Goal: Task Accomplishment & Management: Manage account settings

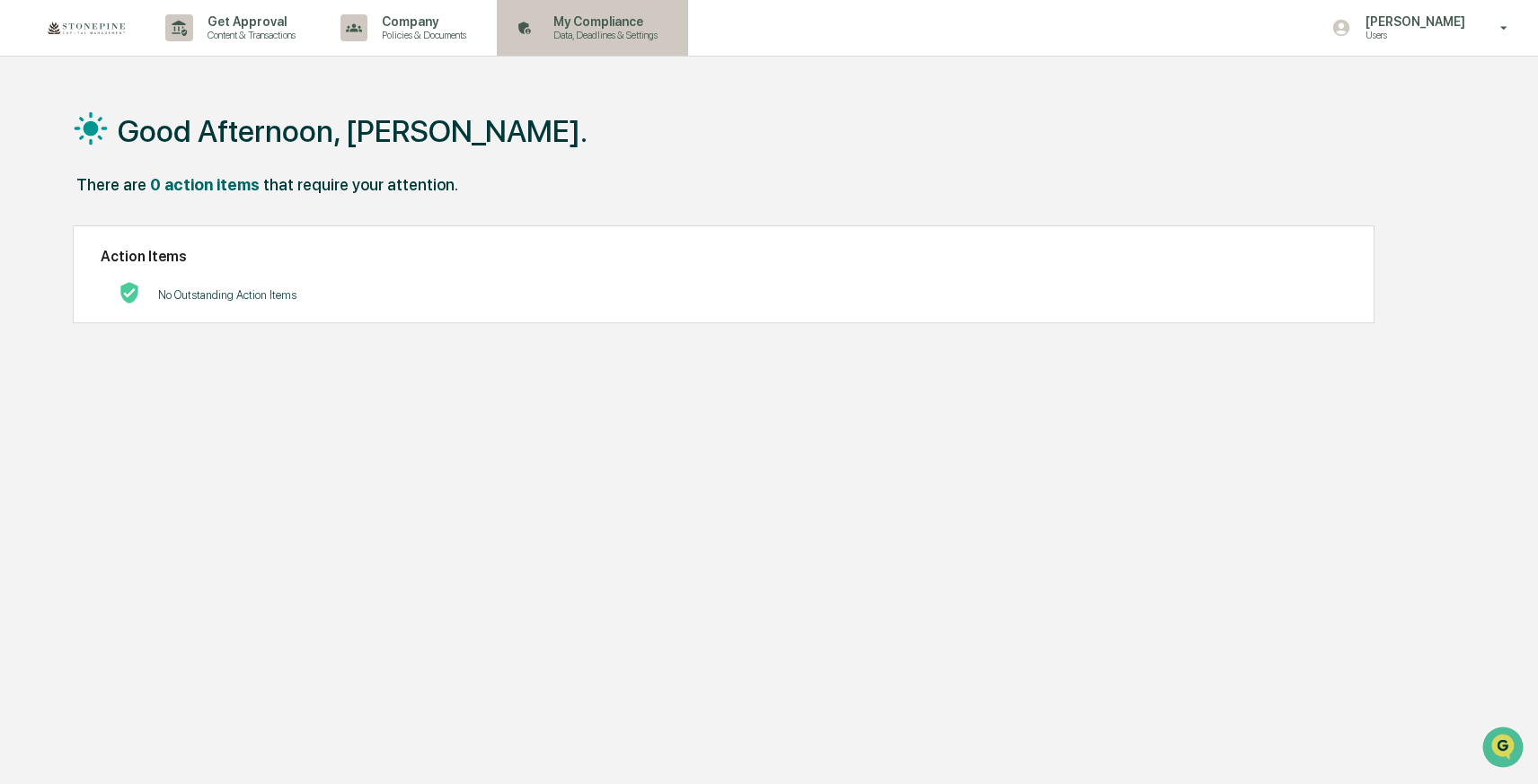
click at [641, 25] on p "My Compliance" at bounding box center [602, 21] width 127 height 14
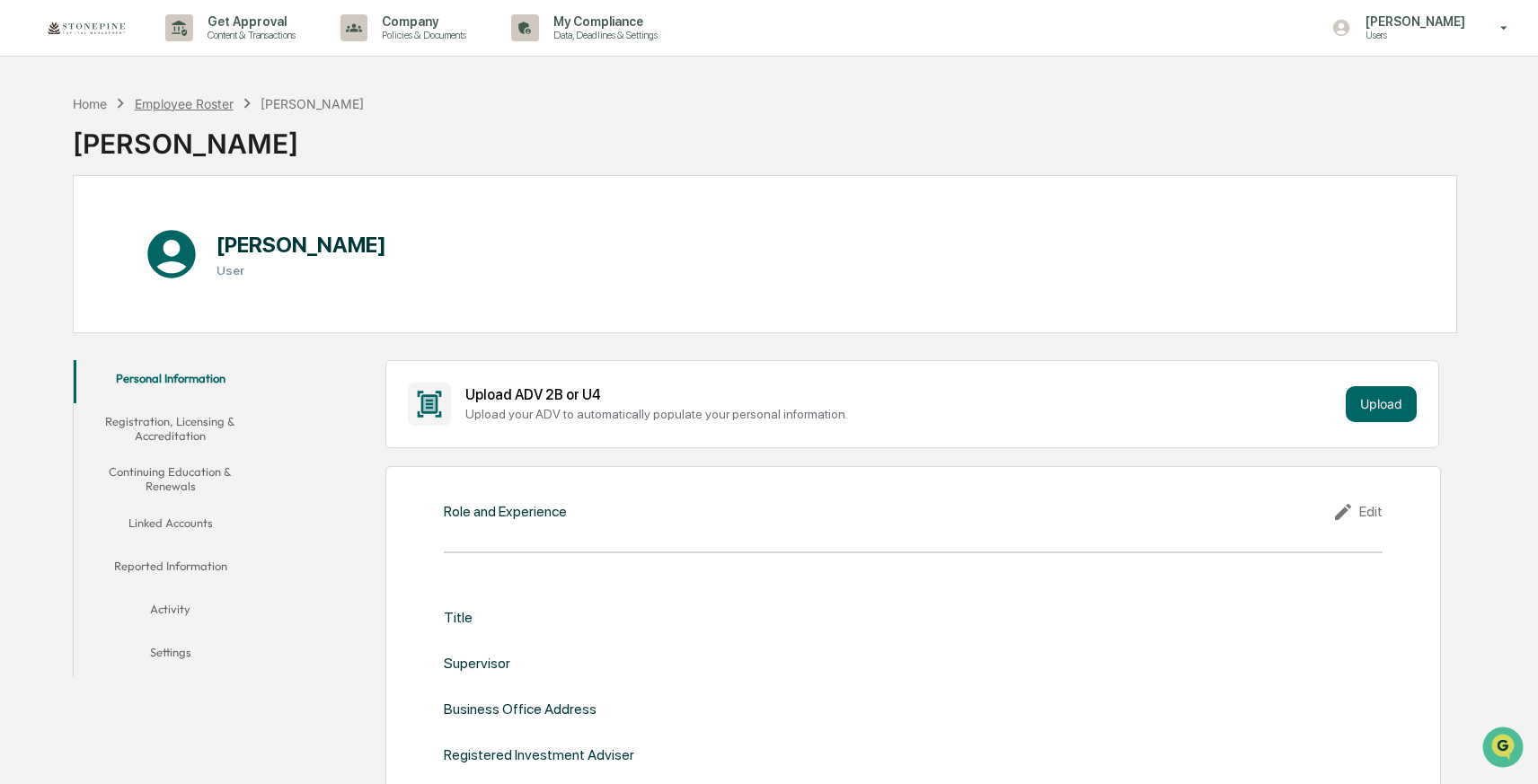
click at [192, 97] on div "Employee Roster" at bounding box center [184, 104] width 99 height 15
click at [520, 529] on div "Role and Experience Edit Title Supervisor Business Office Address Registered In…" at bounding box center [912, 715] width 1056 height 499
click at [485, 610] on div "Title" at bounding box center [913, 618] width 940 height 17
click at [486, 509] on div "Role and Experience" at bounding box center [505, 511] width 123 height 17
click at [472, 523] on div "Role and Experience Edit Title Supervisor Business Office Address Registered In…" at bounding box center [912, 715] width 1056 height 499
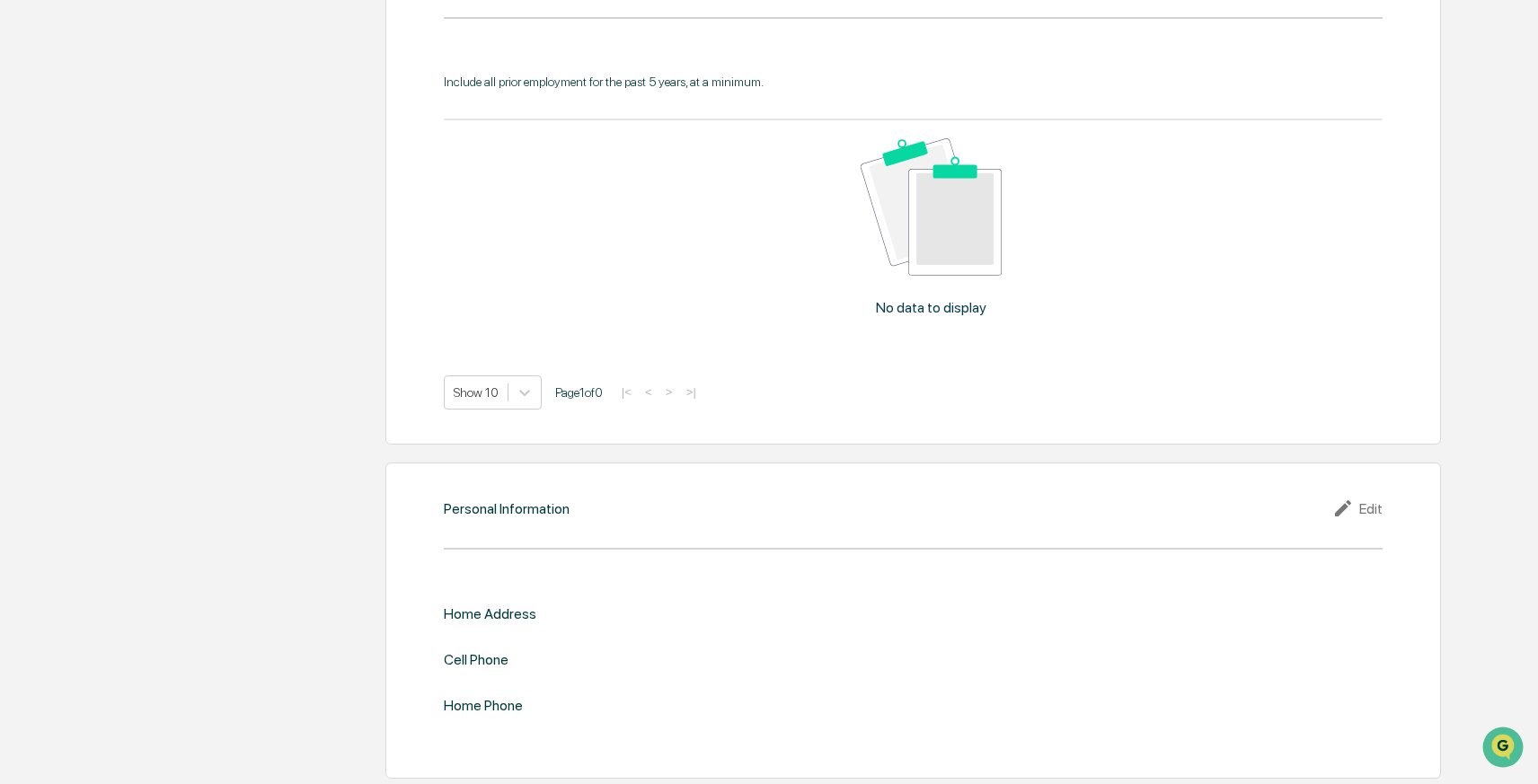
scroll to position [1582, 0]
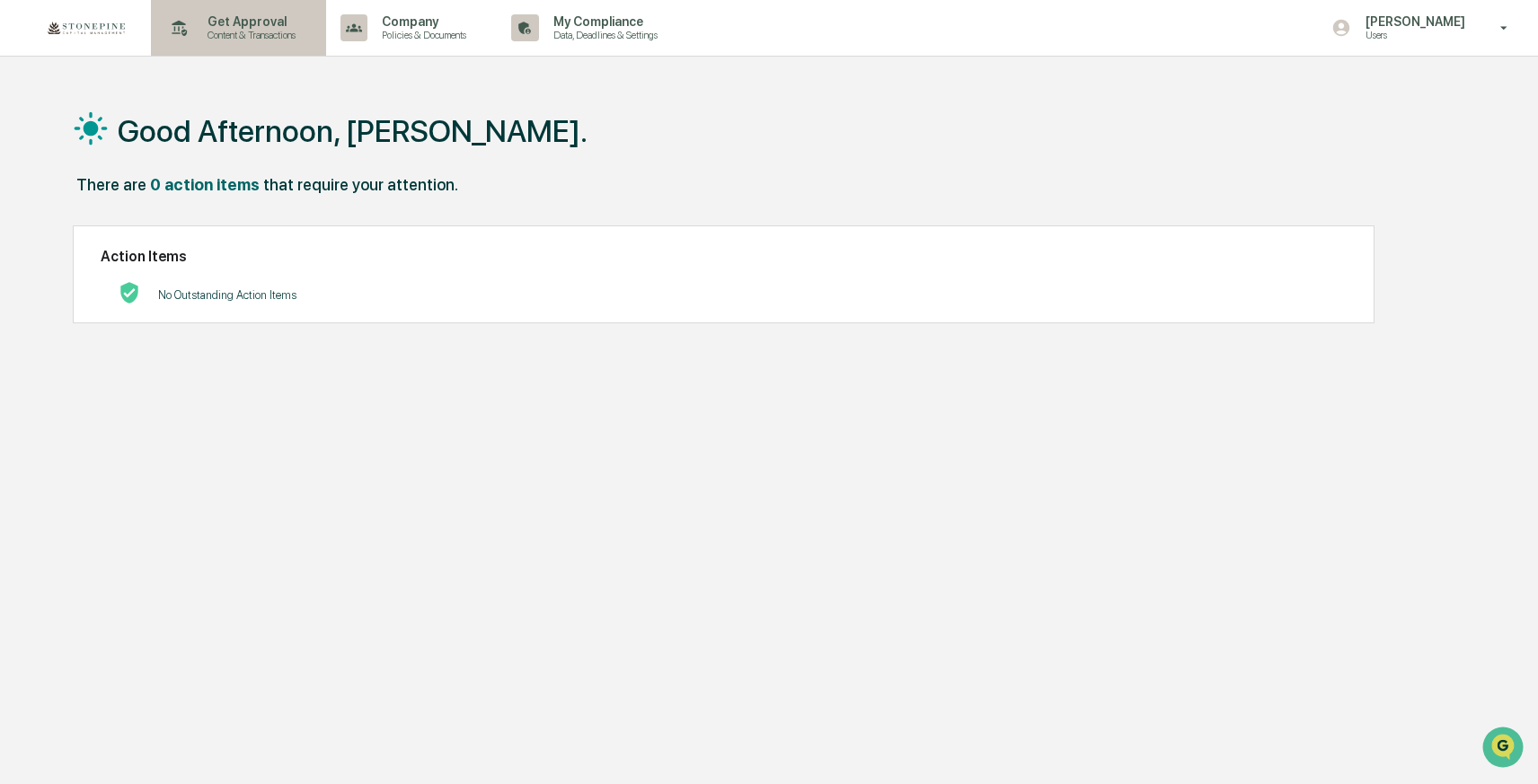
click at [272, 25] on p "Get Approval" at bounding box center [249, 21] width 111 height 14
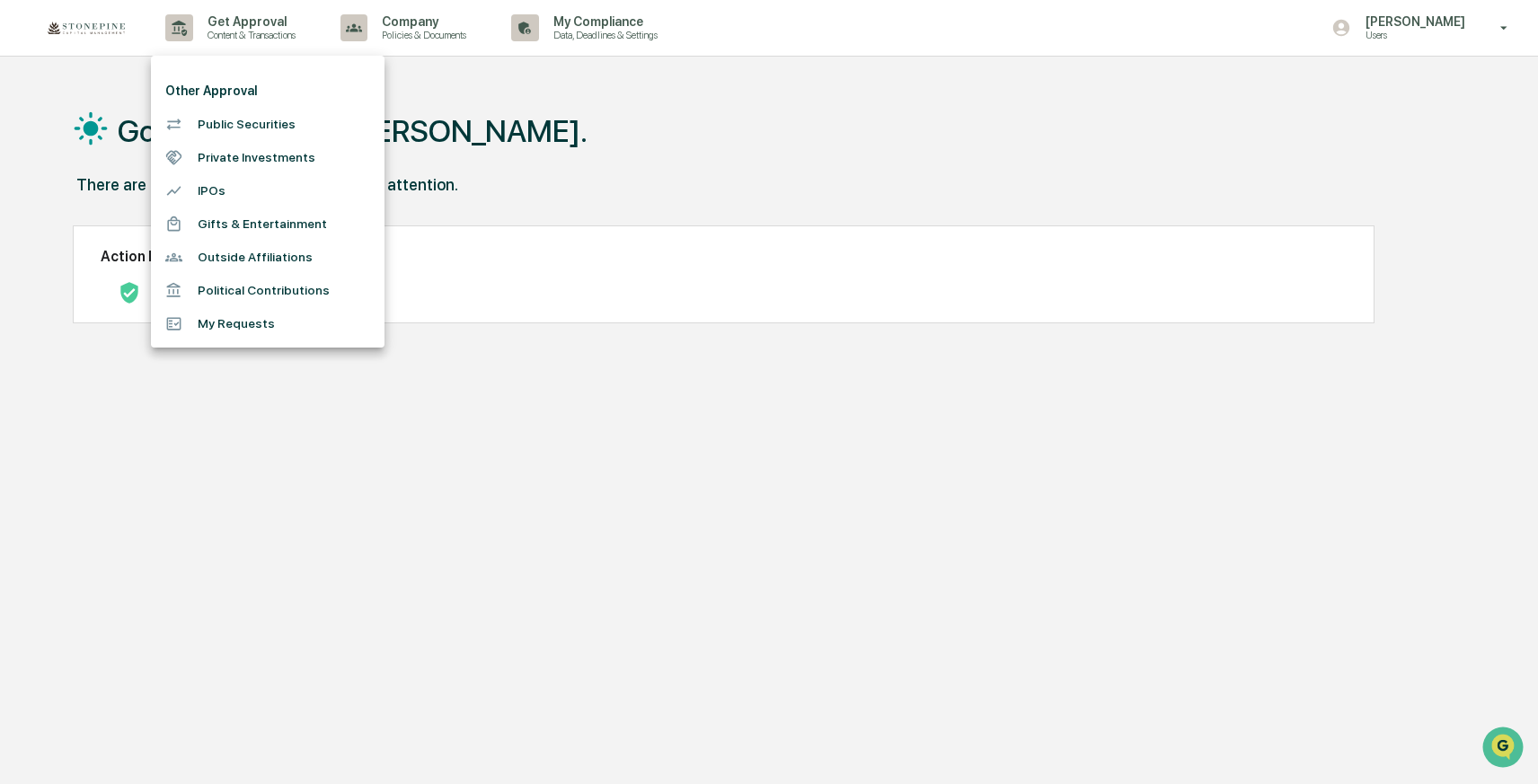
click at [261, 120] on li "Public Securities" at bounding box center [268, 124] width 234 height 33
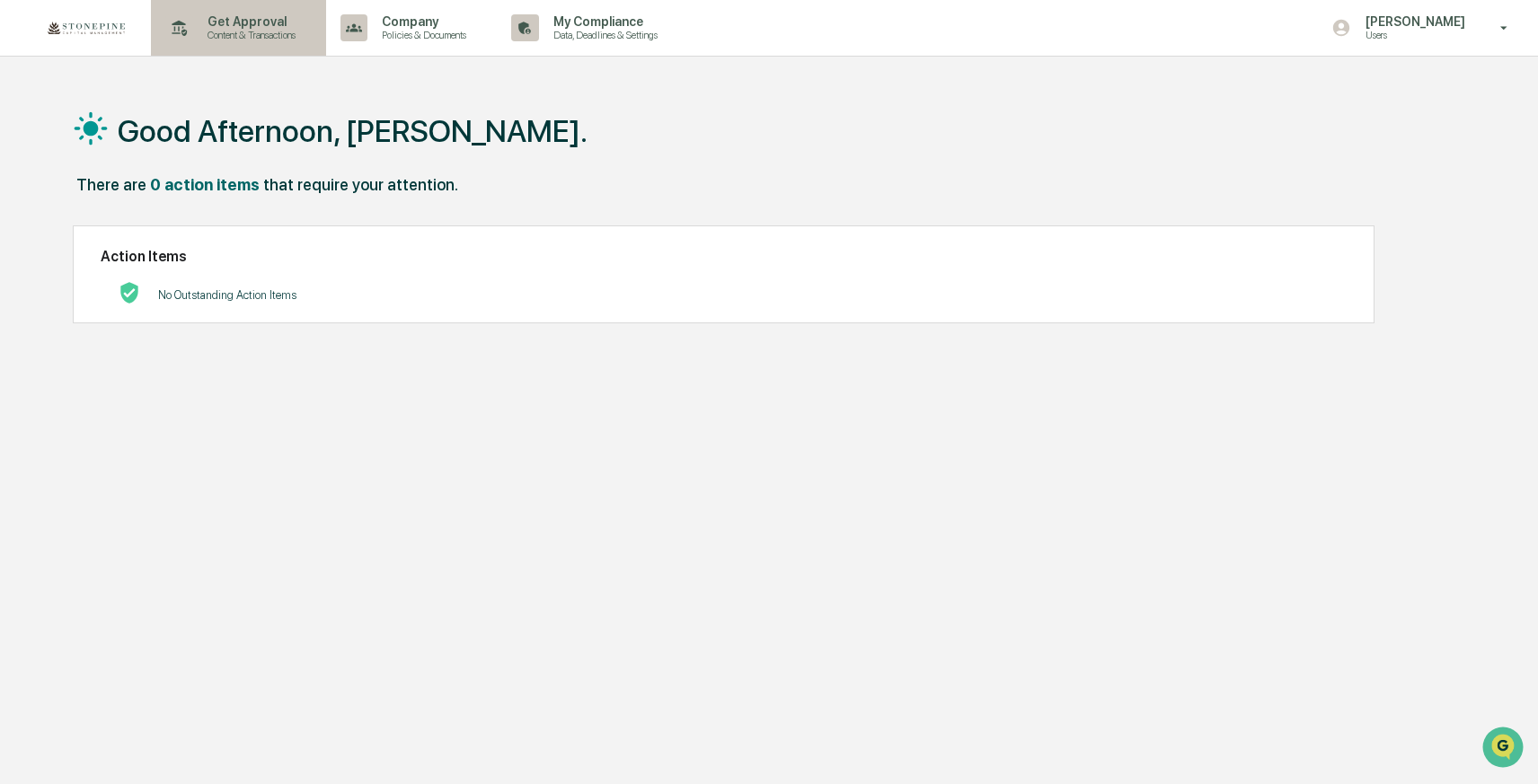
click at [269, 26] on p "Get Approval" at bounding box center [249, 21] width 111 height 14
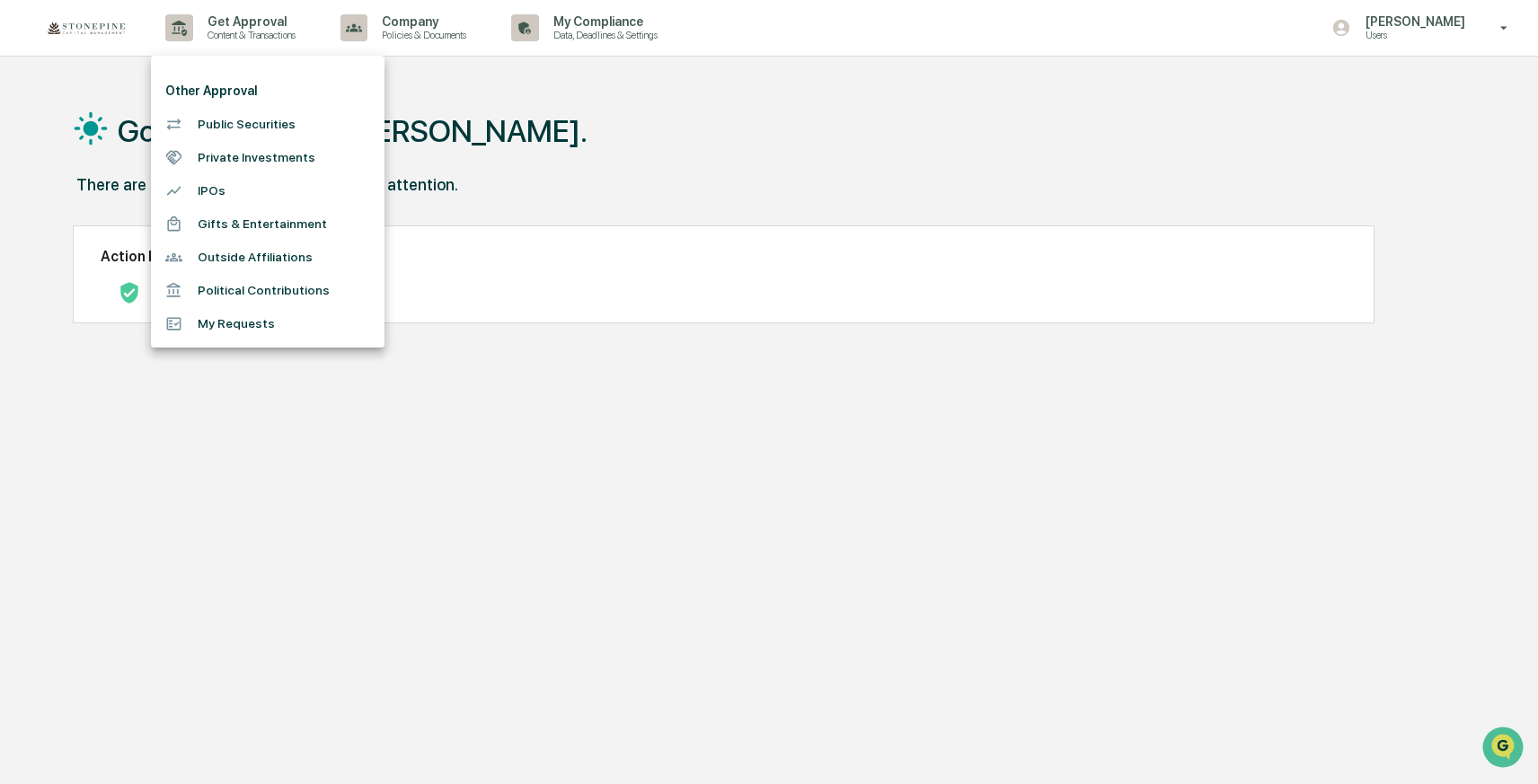
click at [913, 24] on div at bounding box center [769, 392] width 1538 height 784
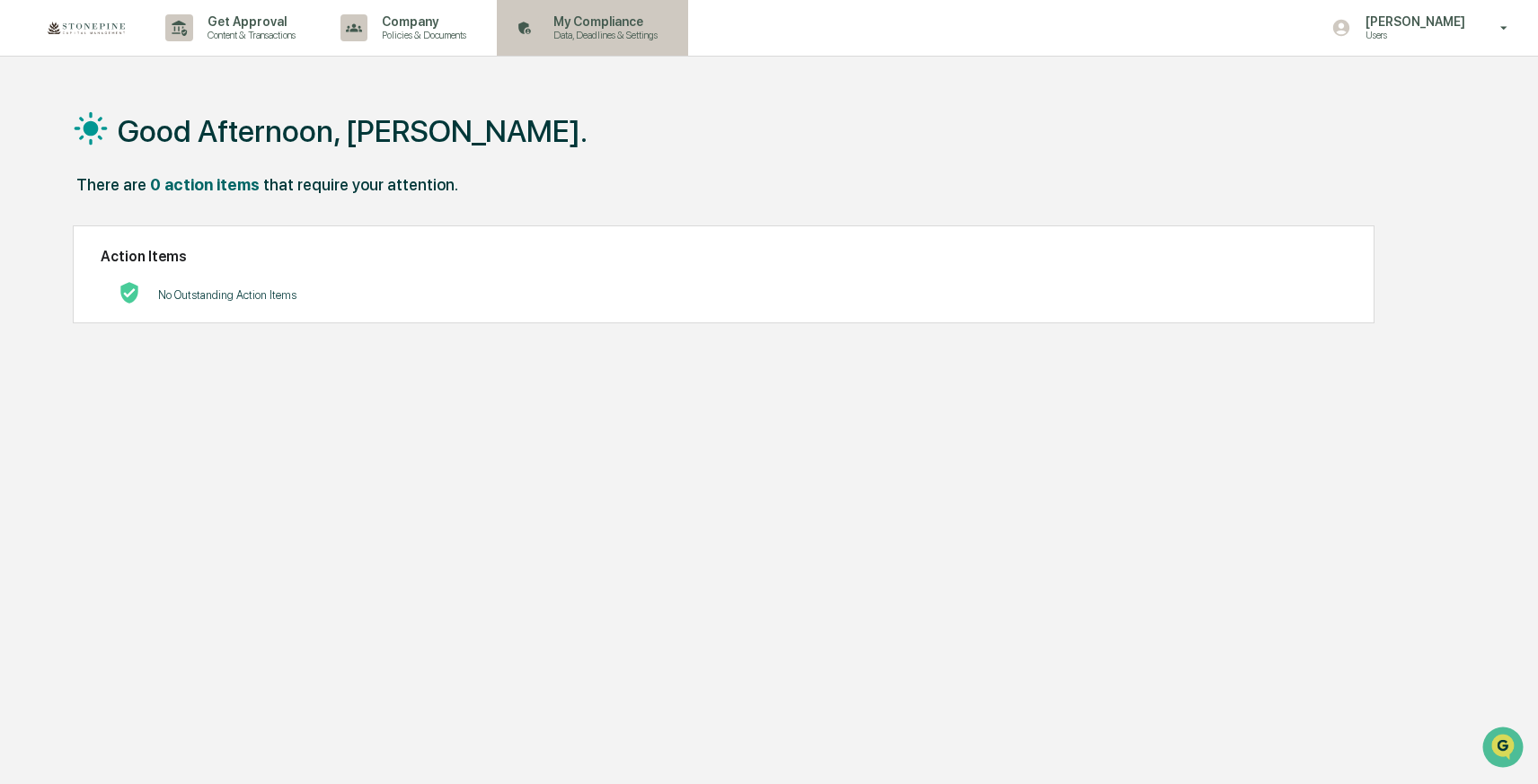
click at [667, 28] on p "My Compliance" at bounding box center [602, 21] width 127 height 14
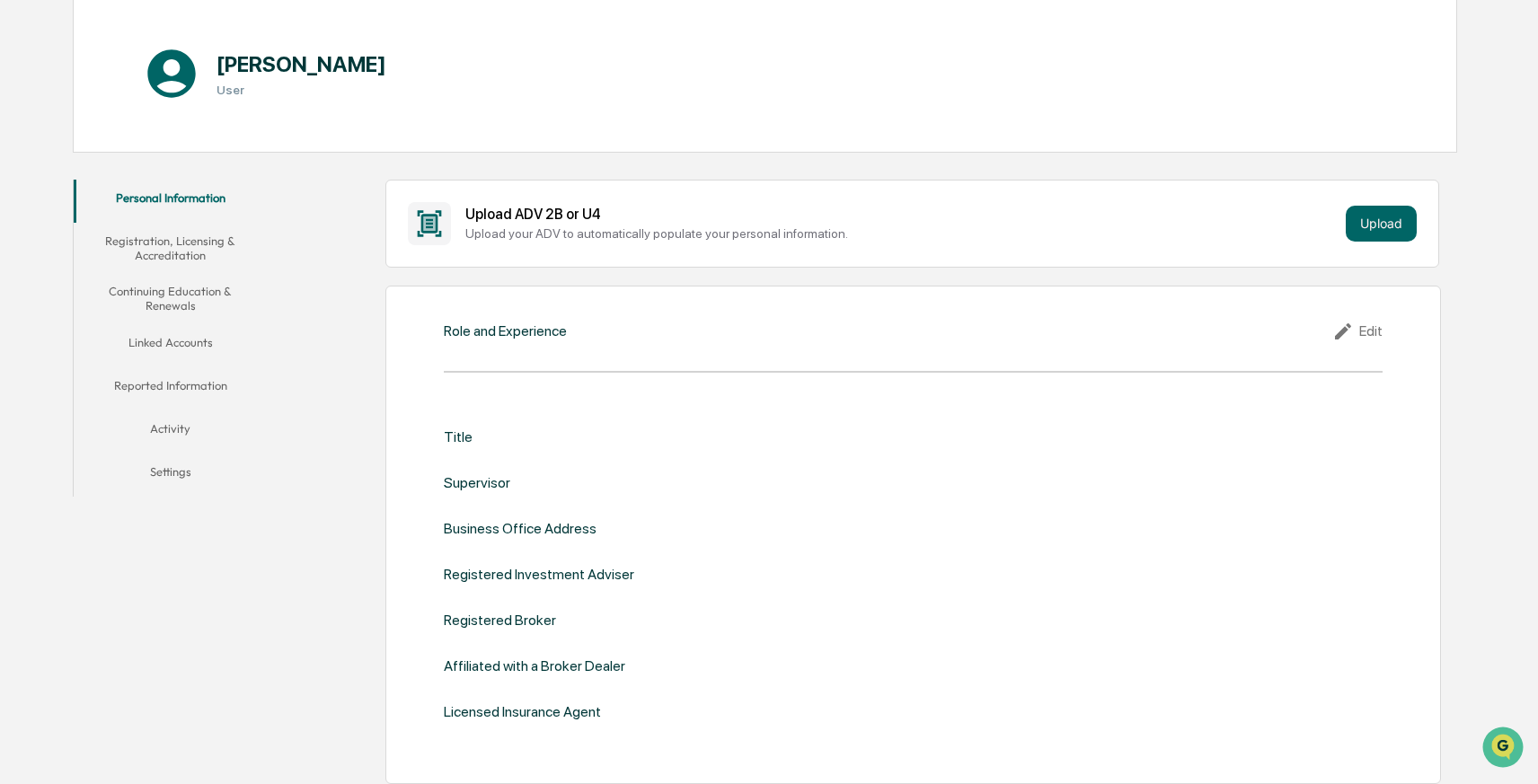
scroll to position [164, 0]
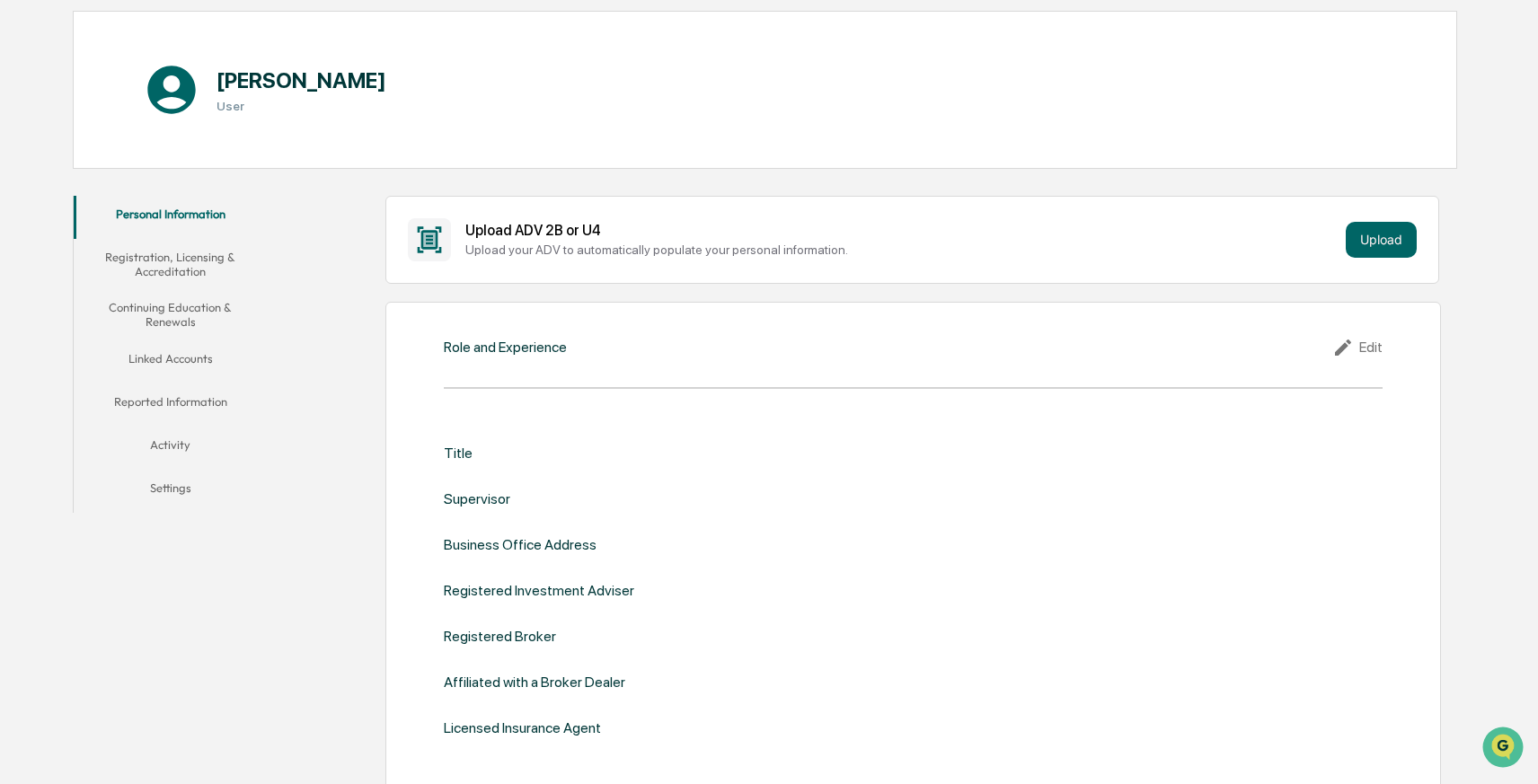
click at [172, 354] on button "Linked Accounts" at bounding box center [170, 362] width 193 height 43
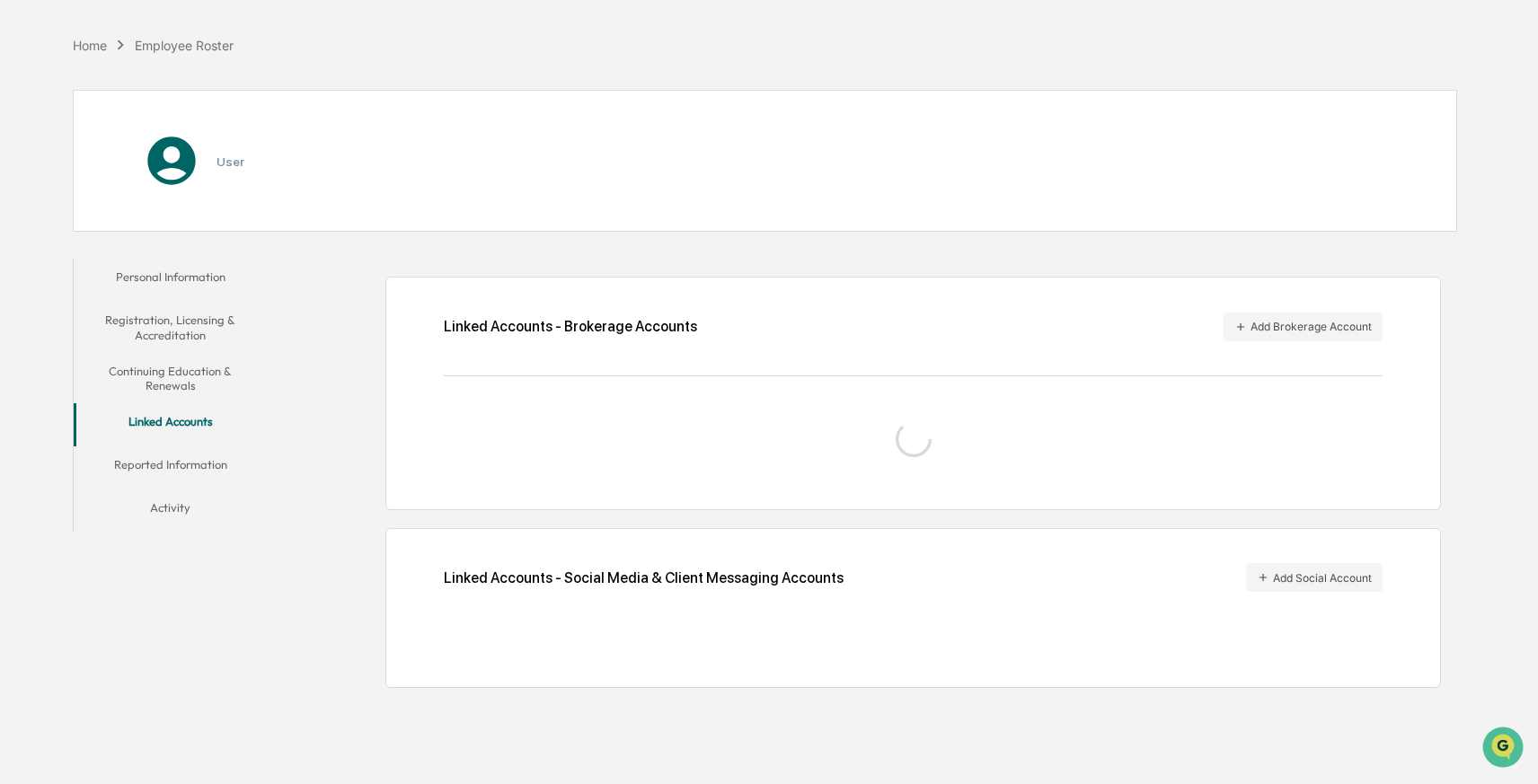
scroll to position [85, 0]
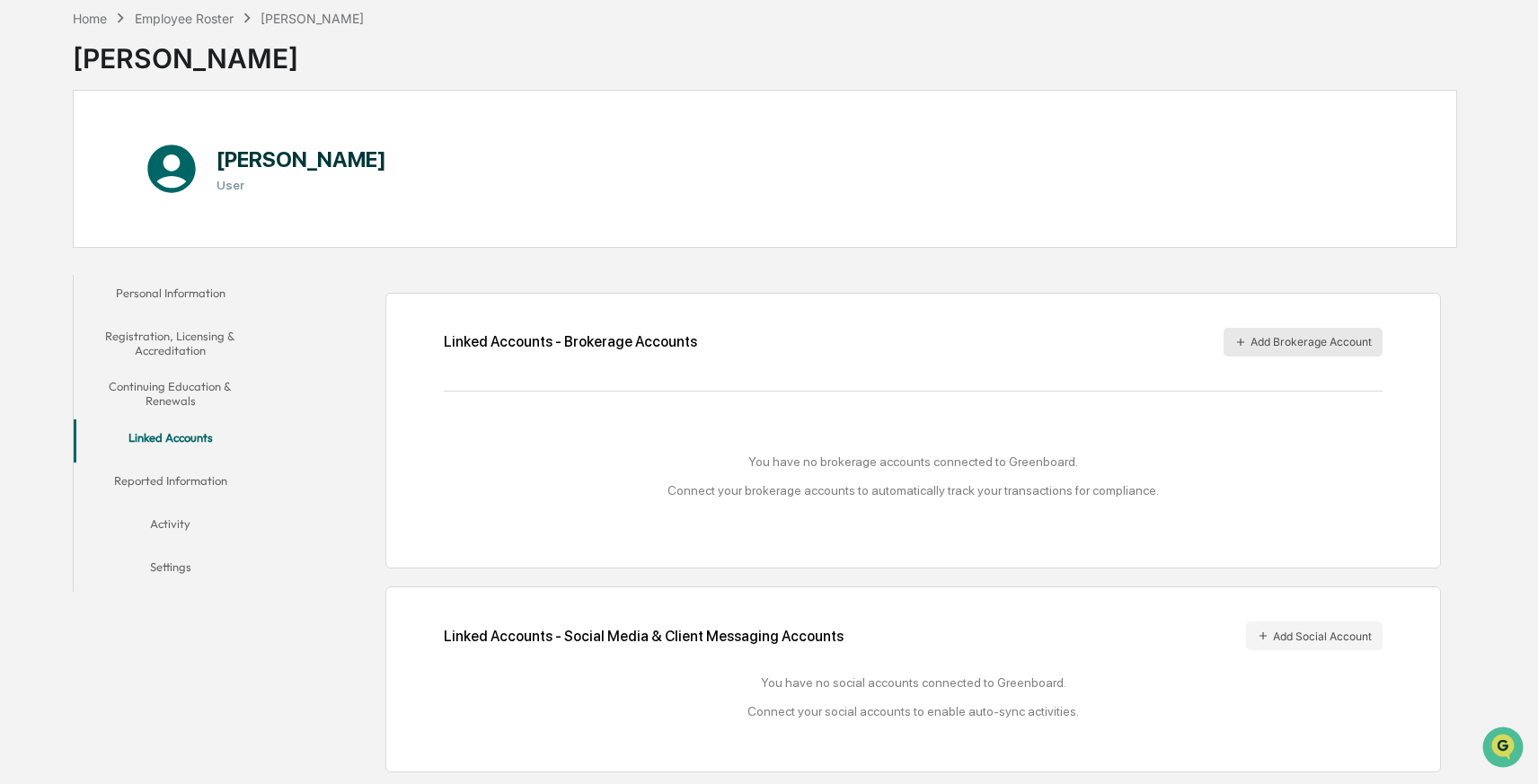
click at [1279, 342] on button "Add Brokerage Account" at bounding box center [1303, 342] width 159 height 28
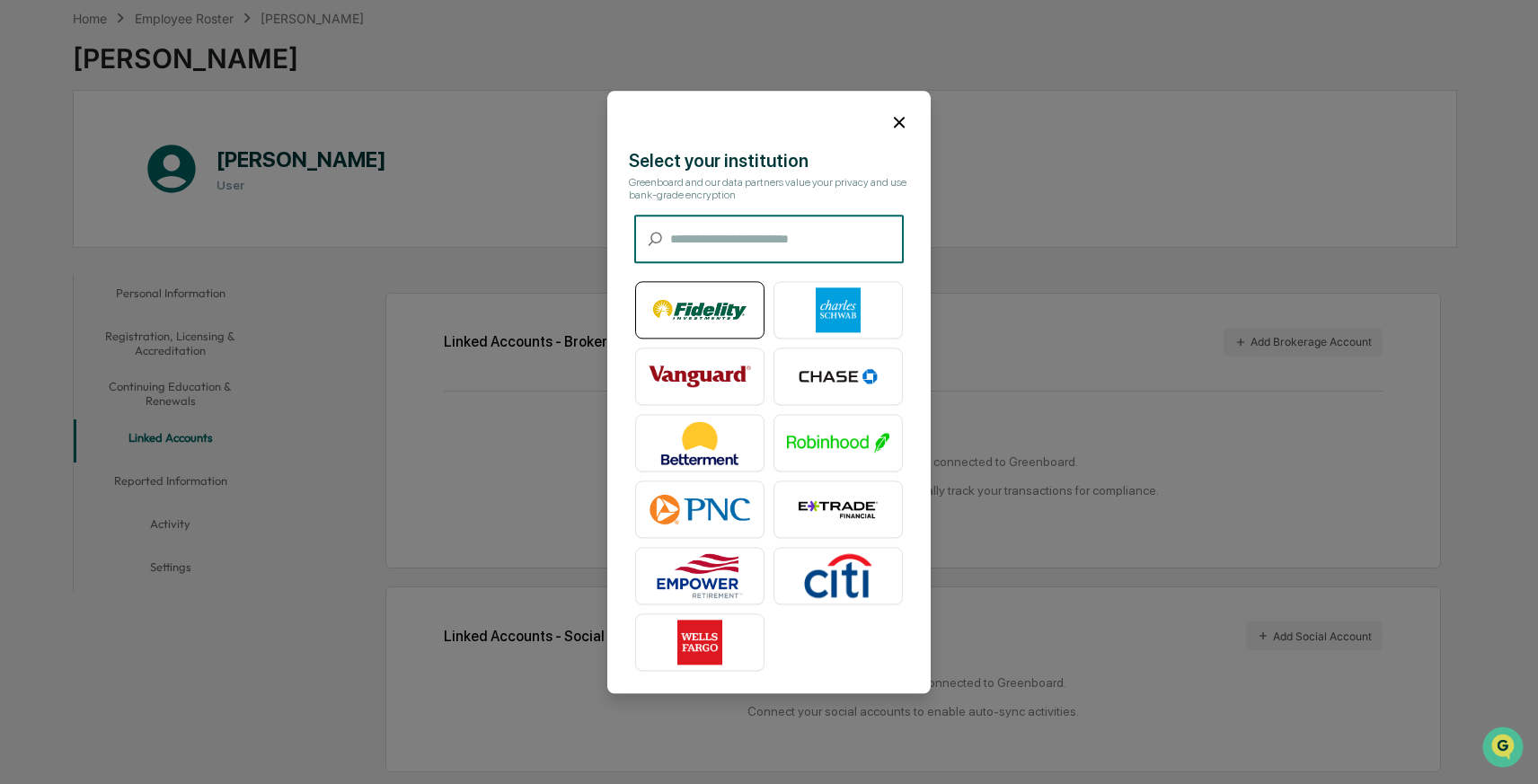
click at [704, 308] on img at bounding box center [699, 310] width 103 height 45
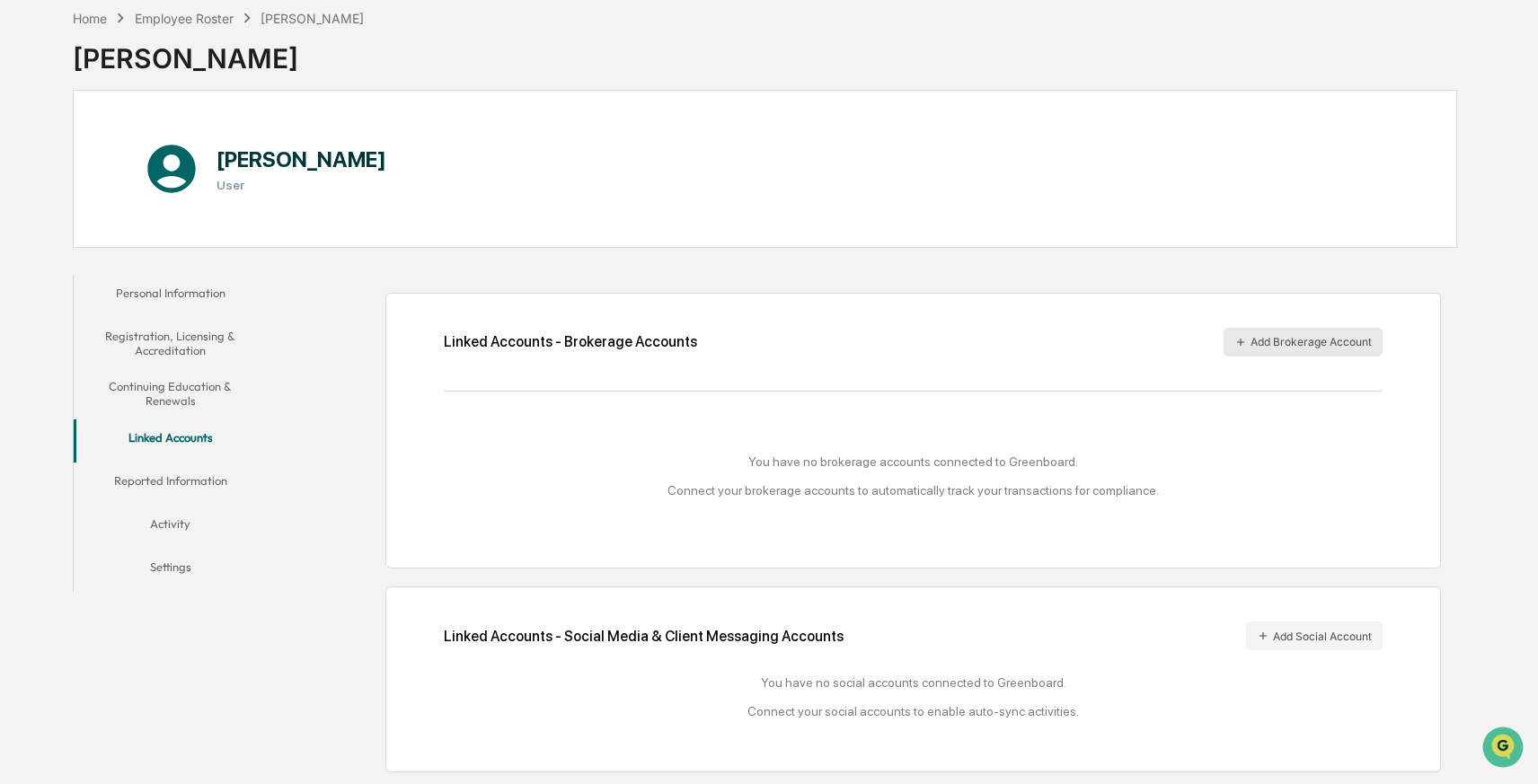
click at [1309, 337] on button "Add Brokerage Account" at bounding box center [1303, 342] width 159 height 28
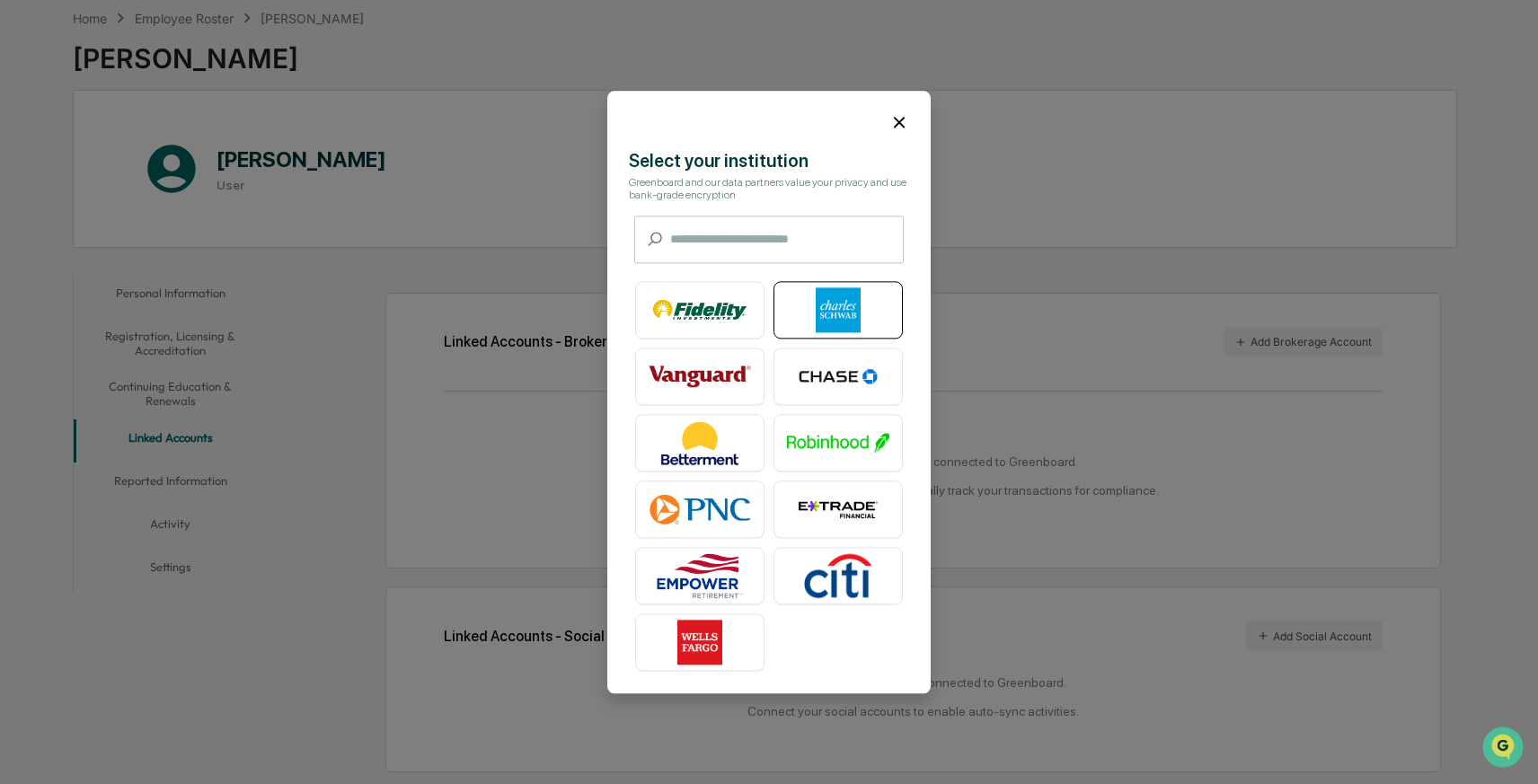
click at [844, 308] on img at bounding box center [838, 310] width 103 height 45
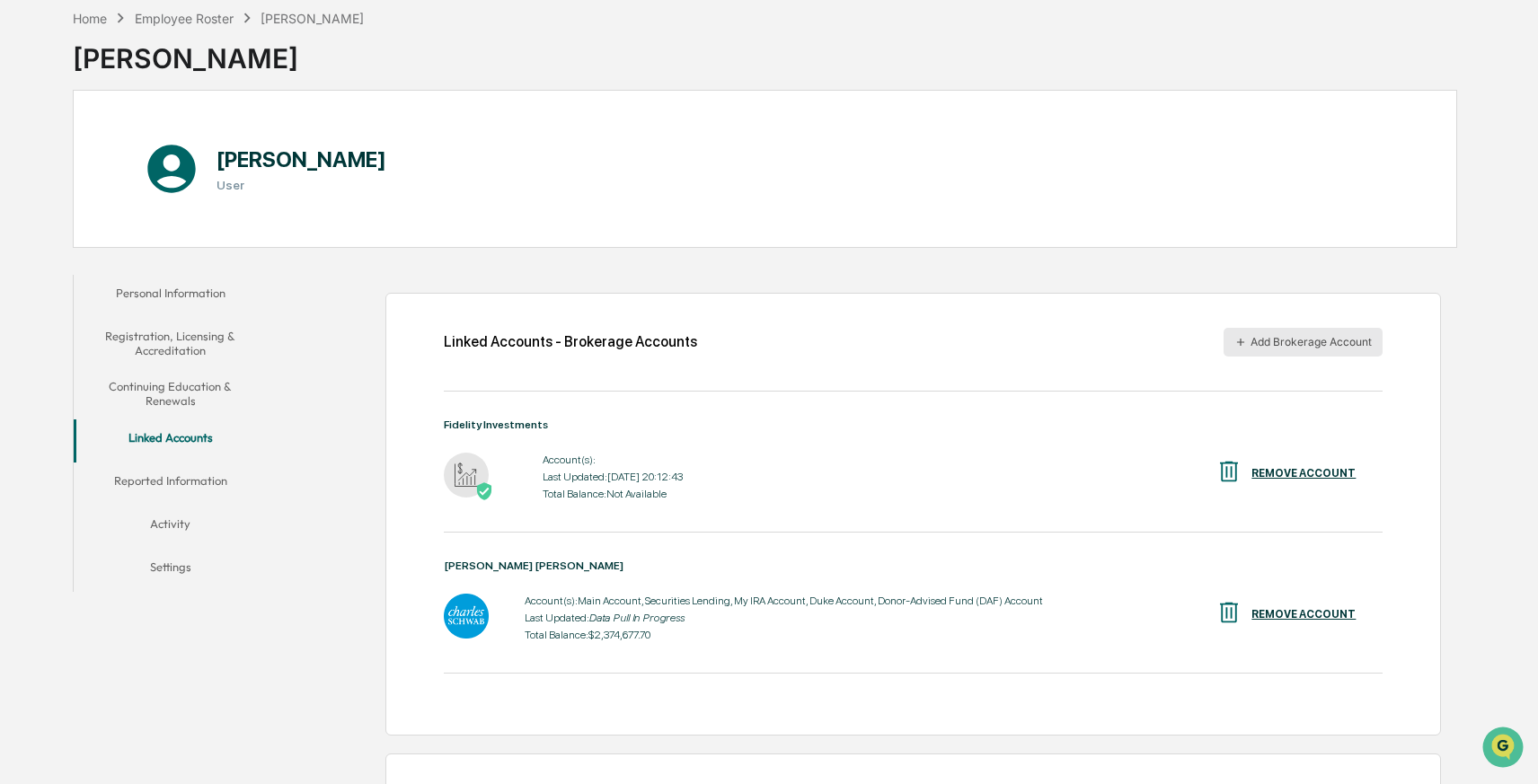
click at [1313, 342] on button "Add Brokerage Account" at bounding box center [1303, 342] width 159 height 28
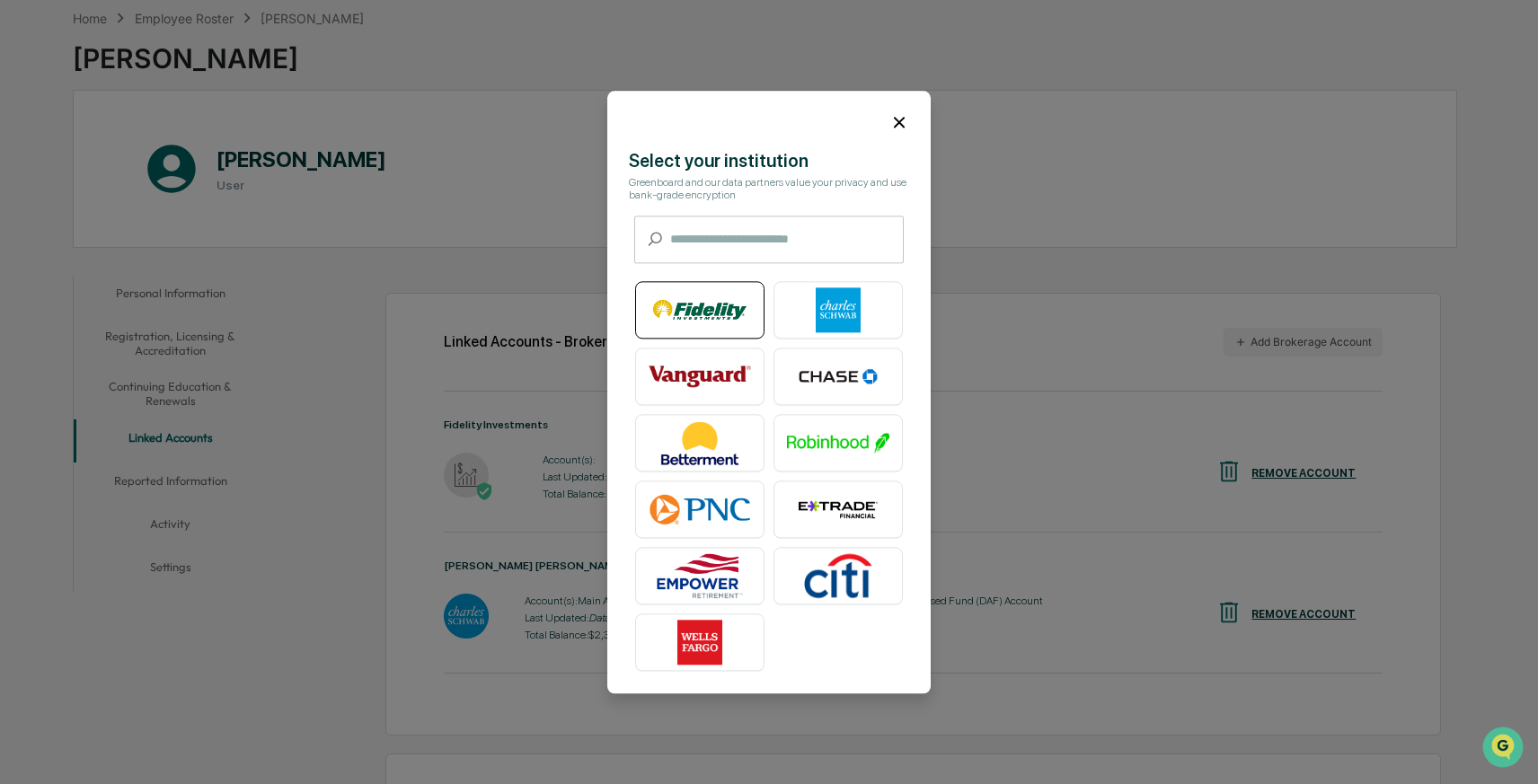
click at [712, 317] on img at bounding box center [699, 310] width 103 height 45
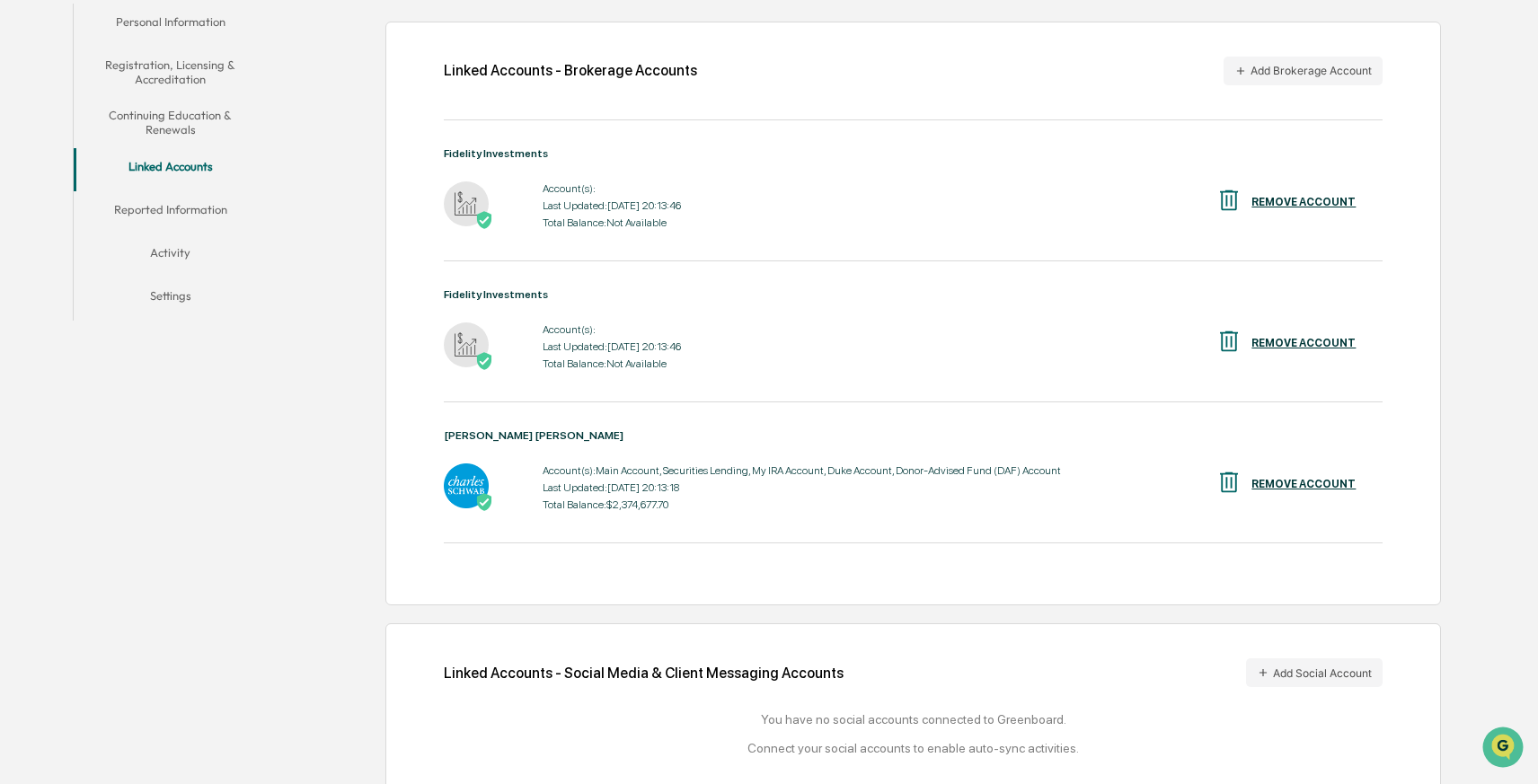
scroll to position [243, 0]
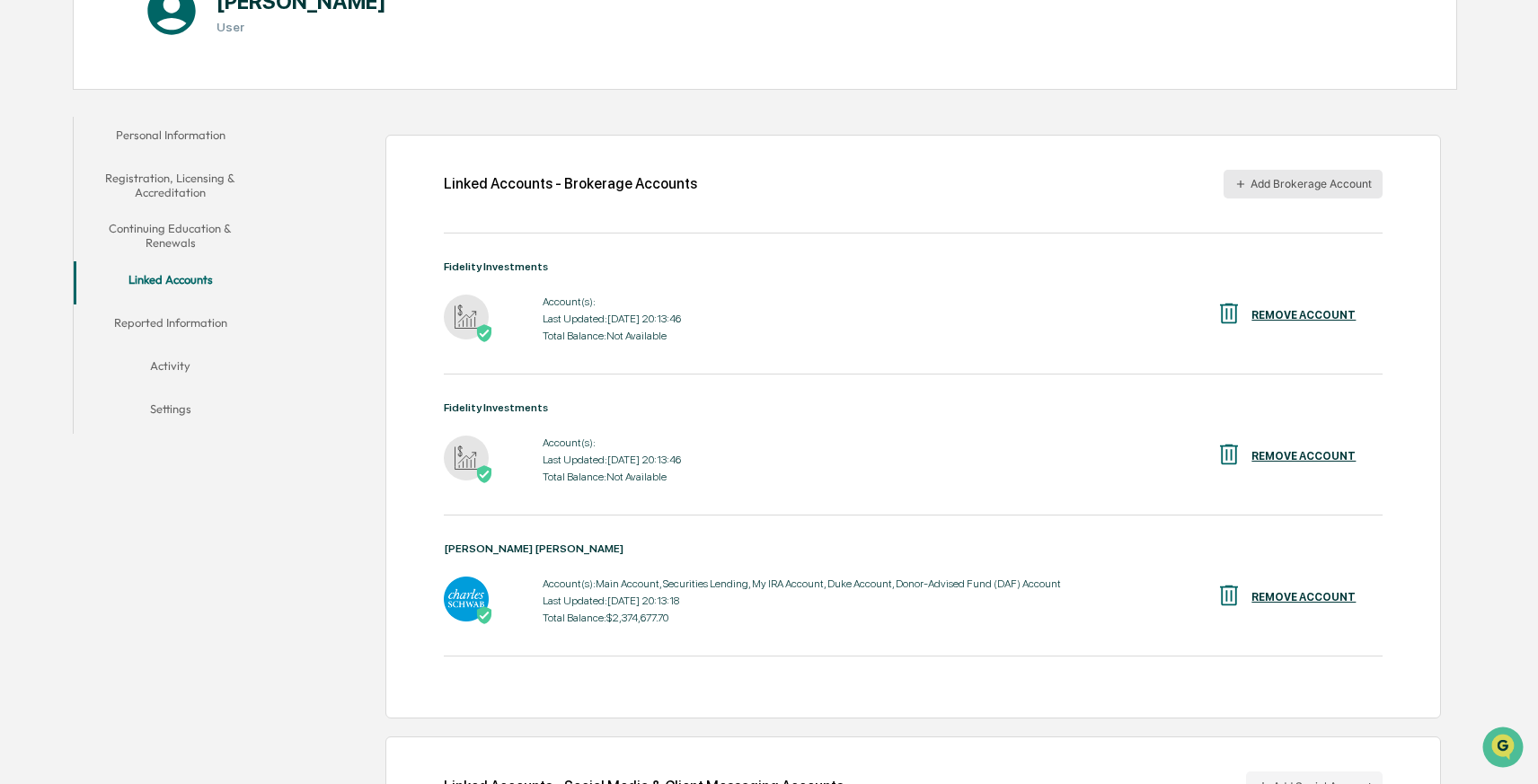
click at [1288, 184] on button "Add Brokerage Account" at bounding box center [1303, 184] width 159 height 28
click at [1297, 187] on button "Add Brokerage Account" at bounding box center [1303, 184] width 159 height 28
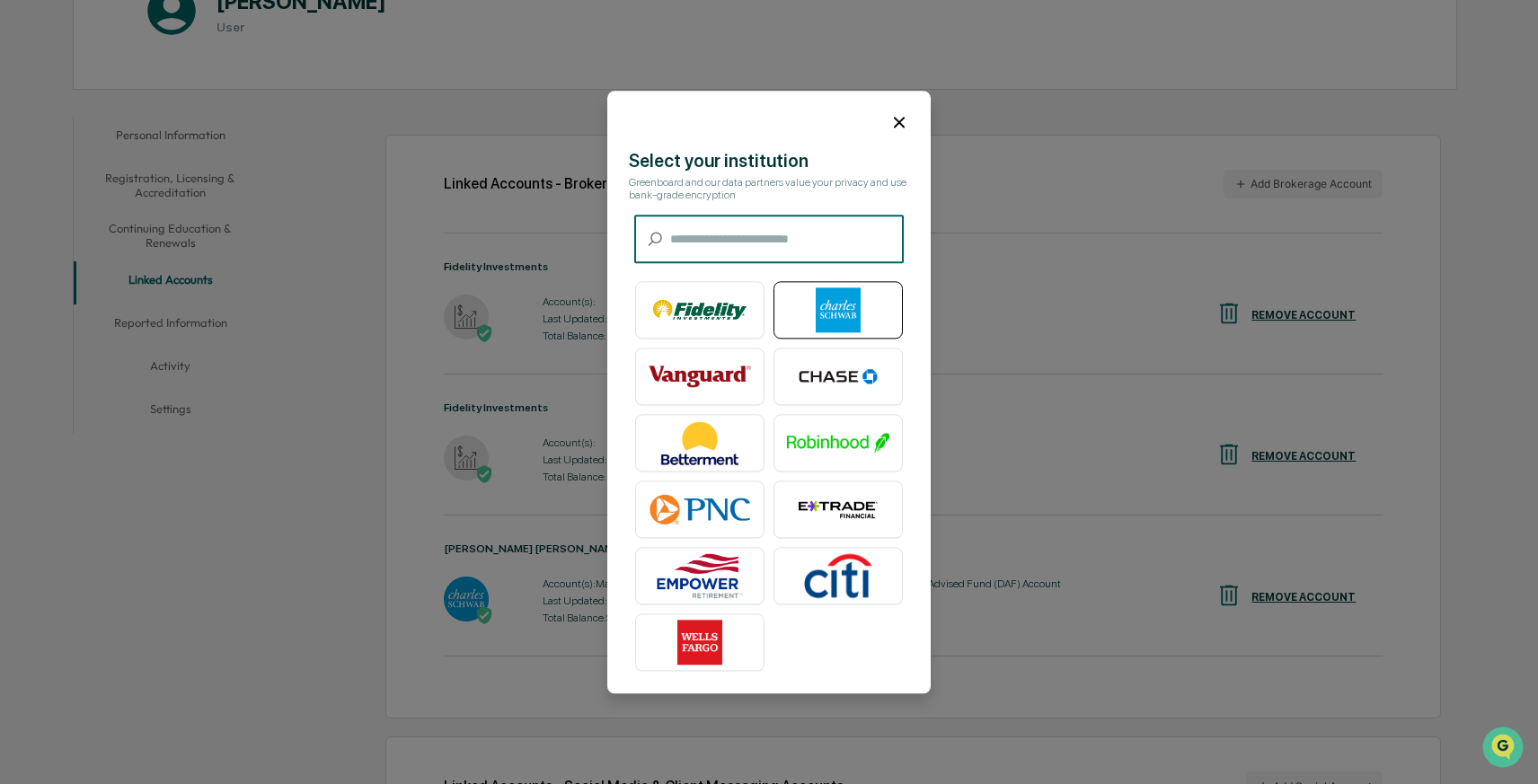
click at [845, 309] on img at bounding box center [838, 310] width 103 height 45
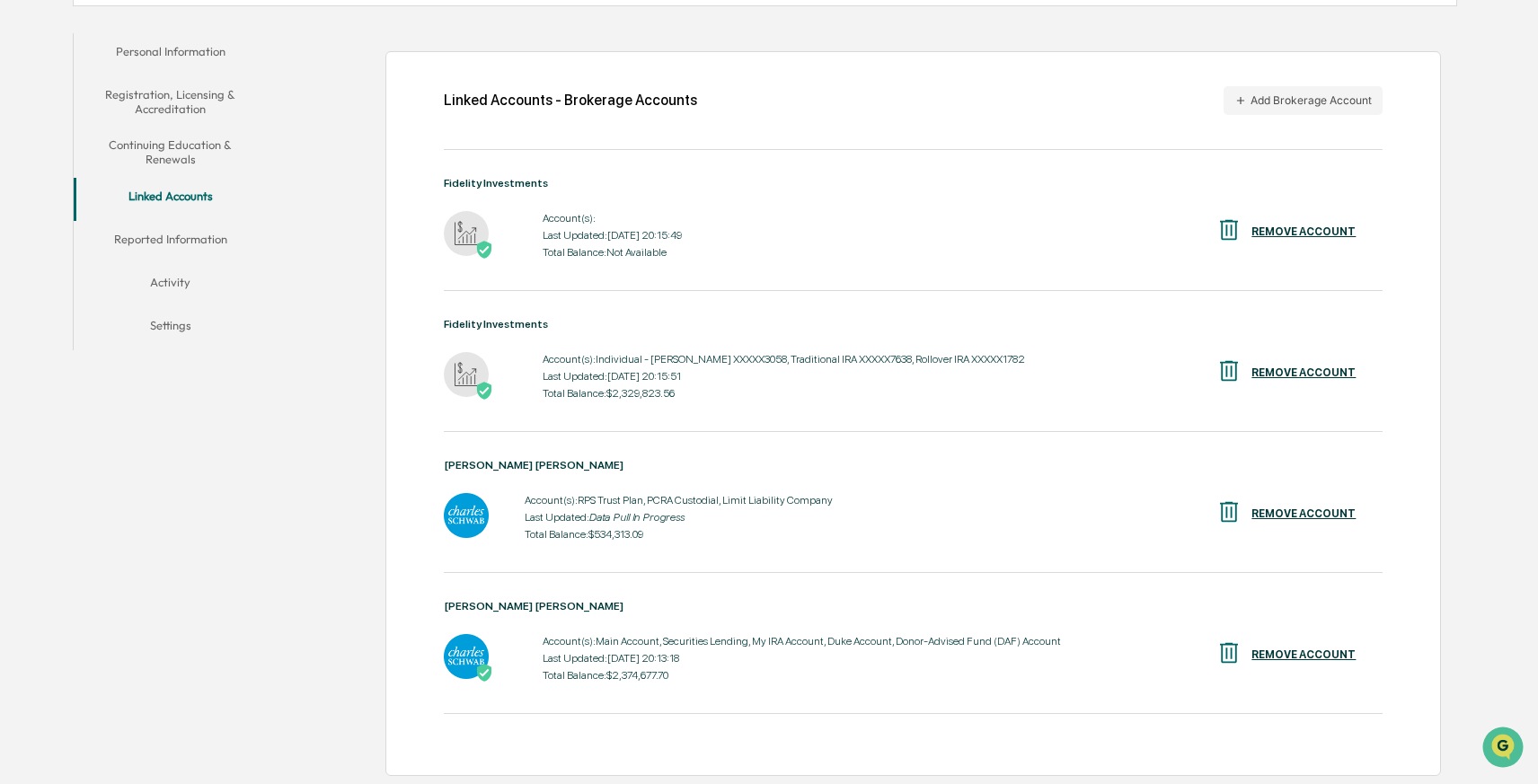
scroll to position [341, 0]
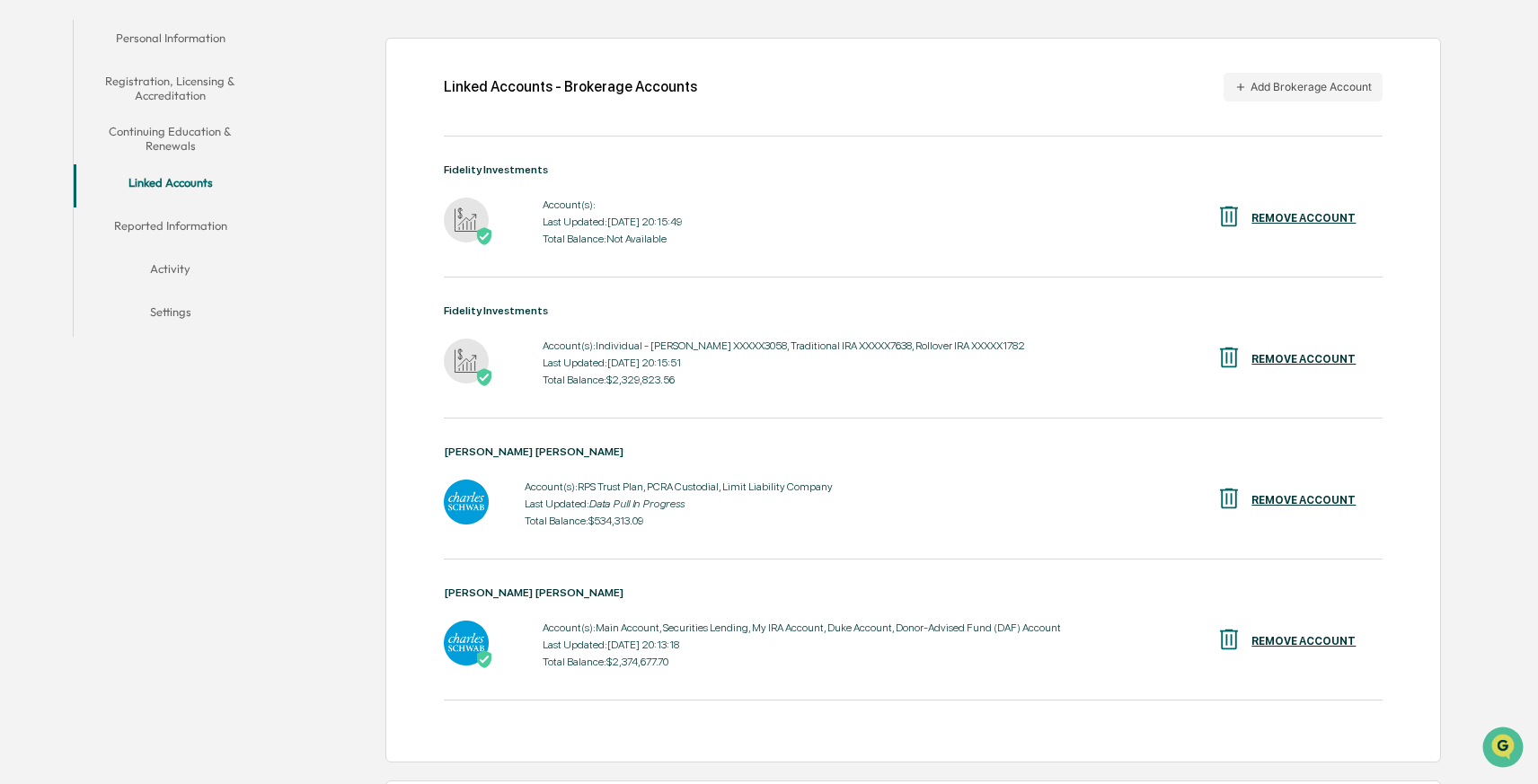
click at [1288, 219] on div "REMOVE ACCOUNT" at bounding box center [1303, 218] width 104 height 12
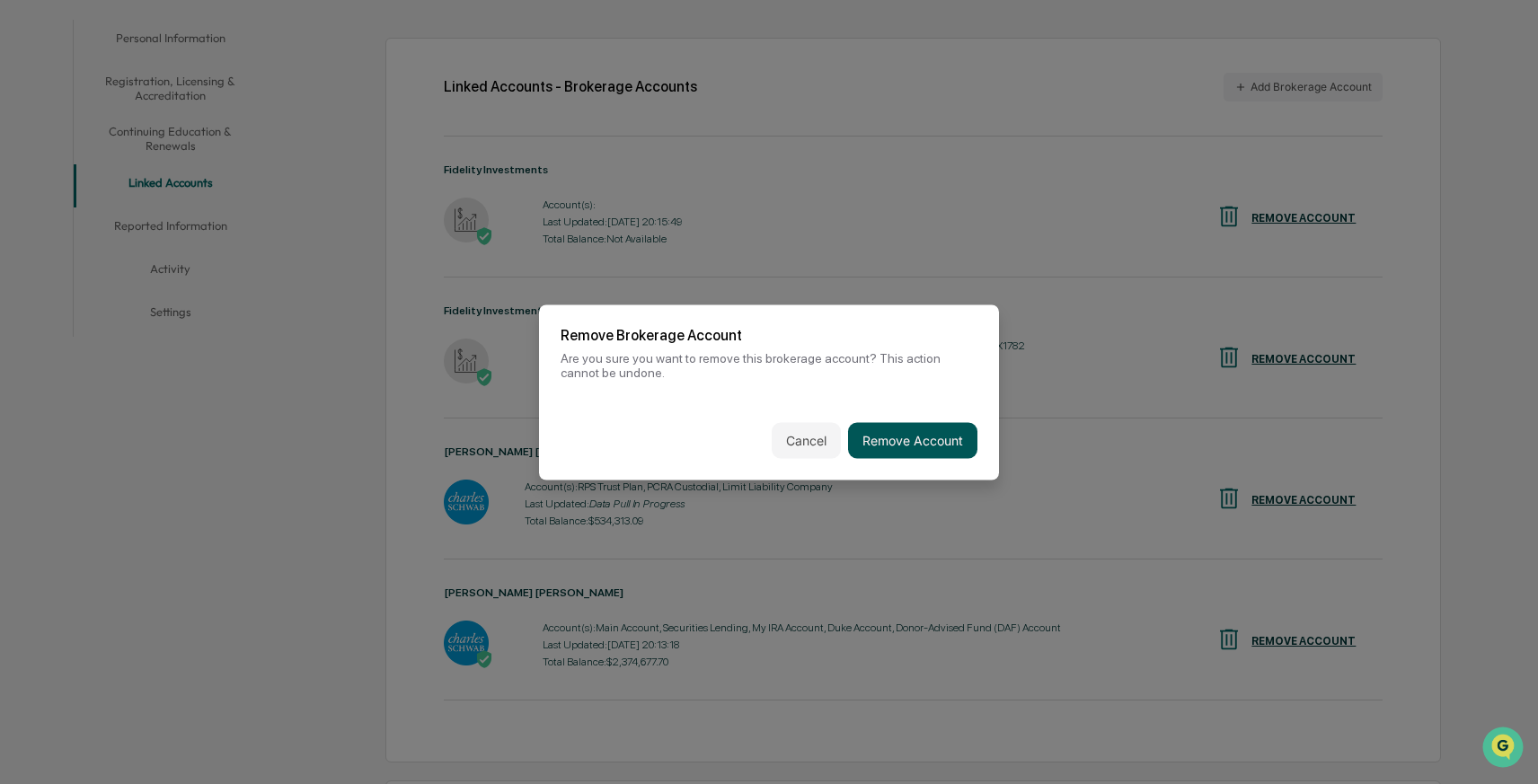
click at [907, 442] on button "Remove Account" at bounding box center [912, 441] width 129 height 36
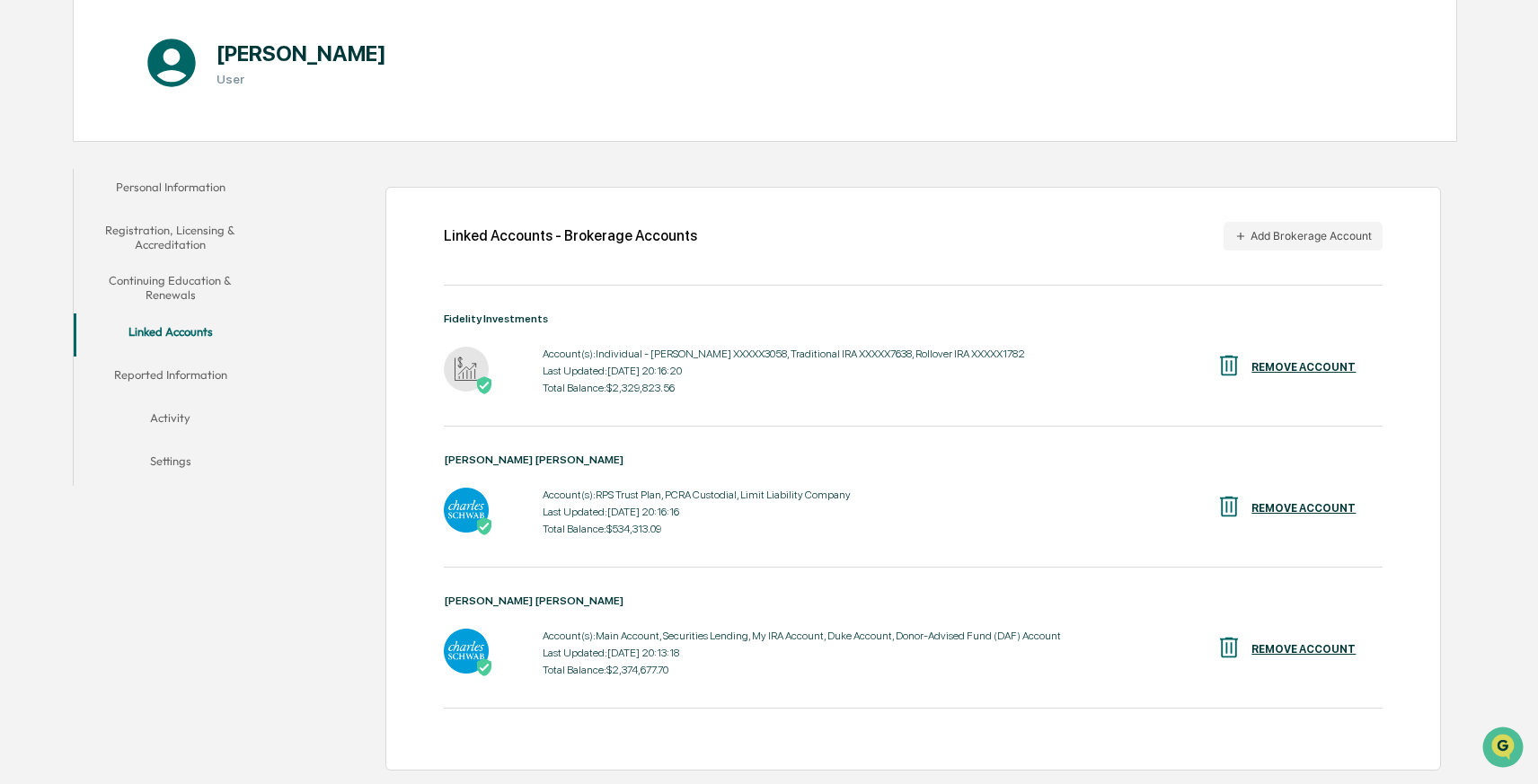
scroll to position [164, 0]
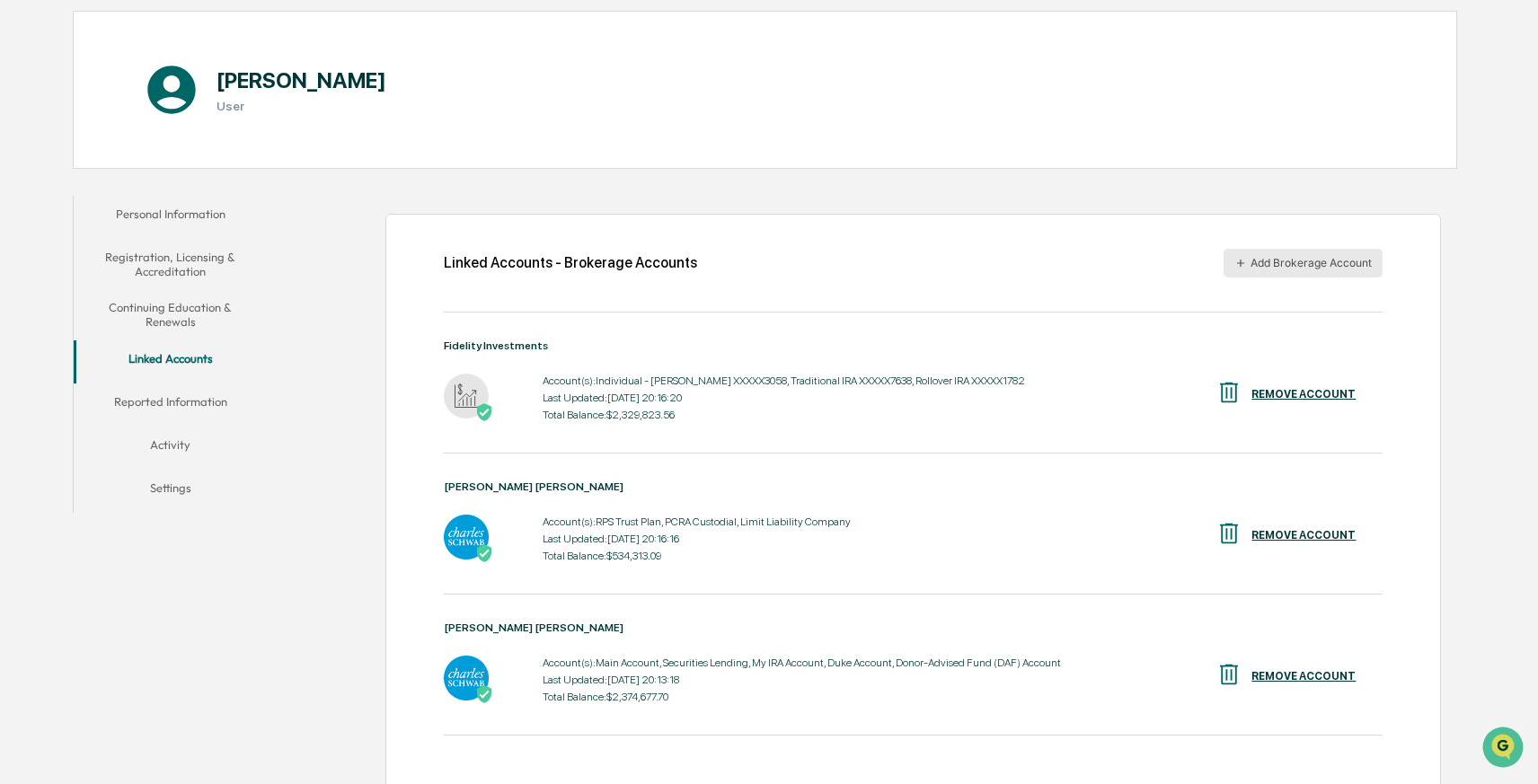
click at [1301, 254] on button "Add Brokerage Account" at bounding box center [1303, 263] width 159 height 28
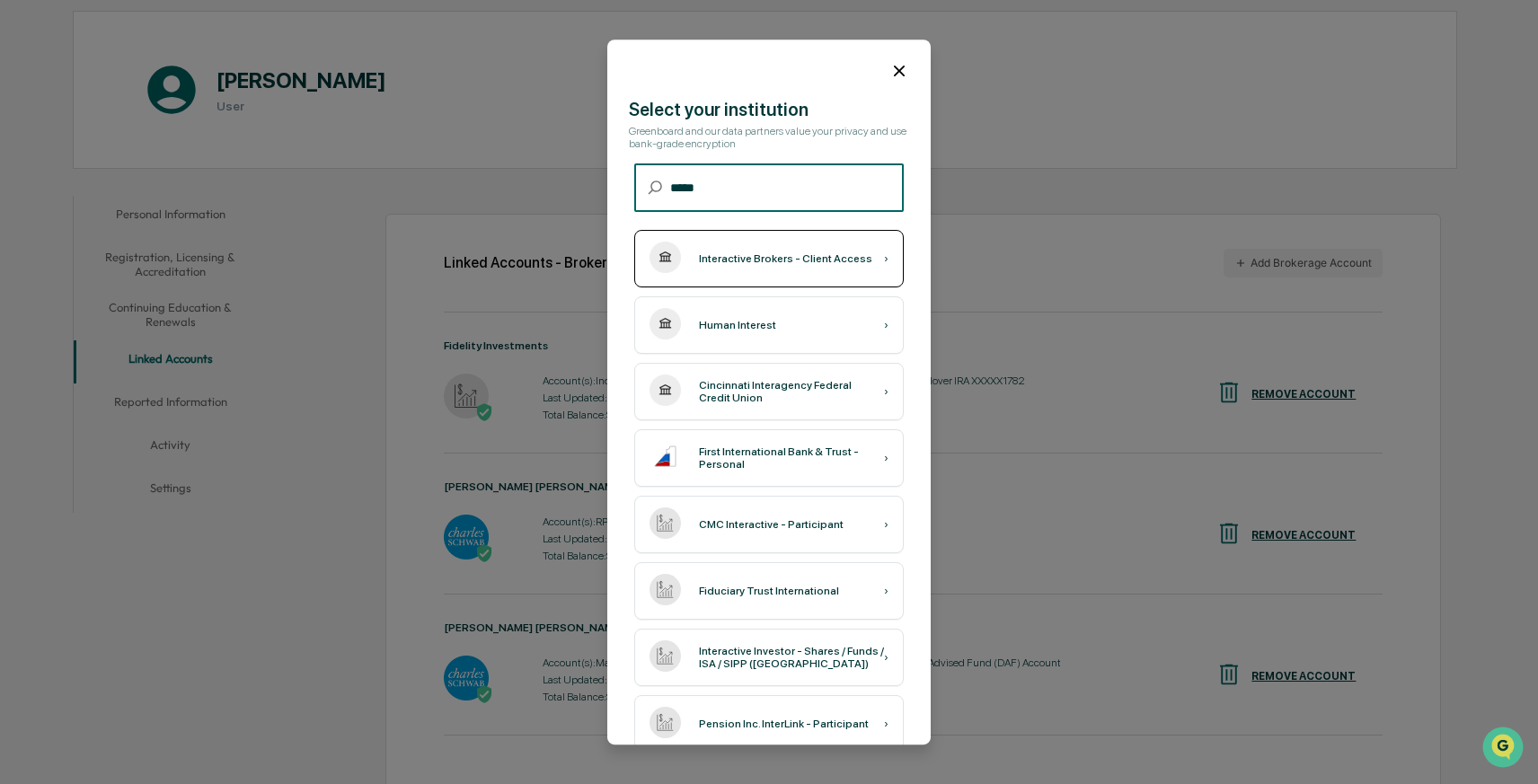
type input "*****"
click at [765, 264] on div "Interactive Brokers - Client Access" at bounding box center [786, 259] width 174 height 12
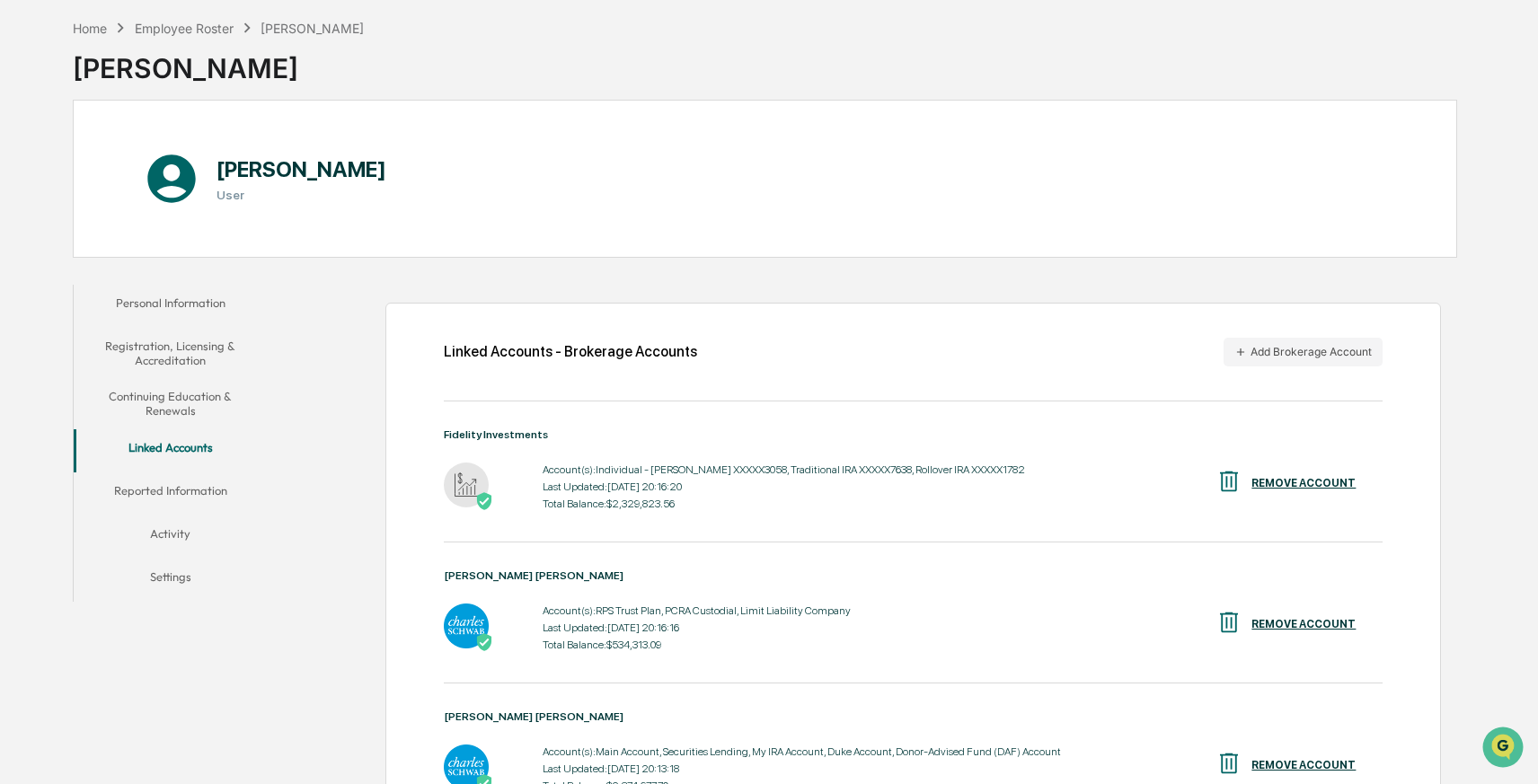
scroll to position [29, 0]
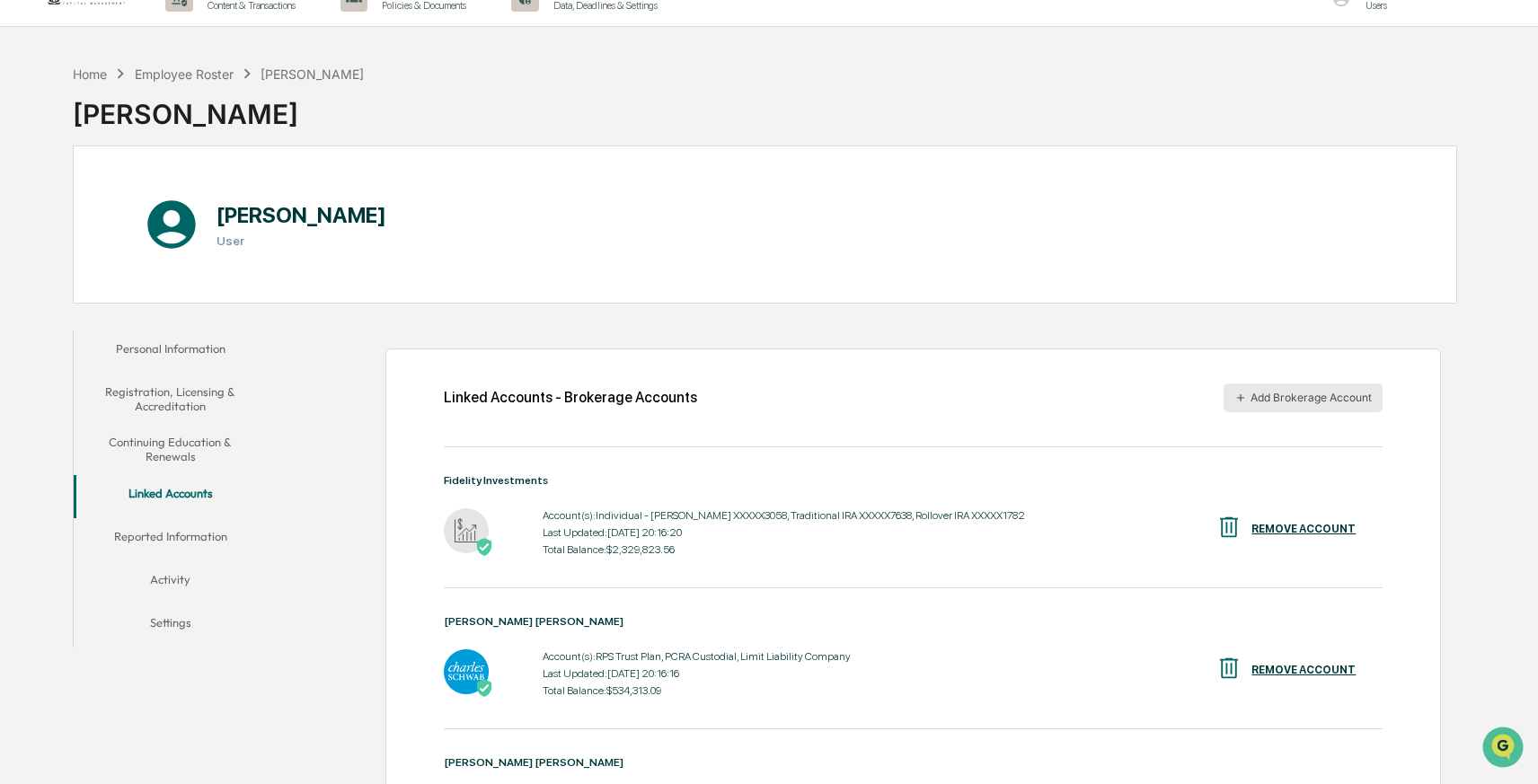
click at [1331, 392] on button "Add Brokerage Account" at bounding box center [1303, 398] width 159 height 28
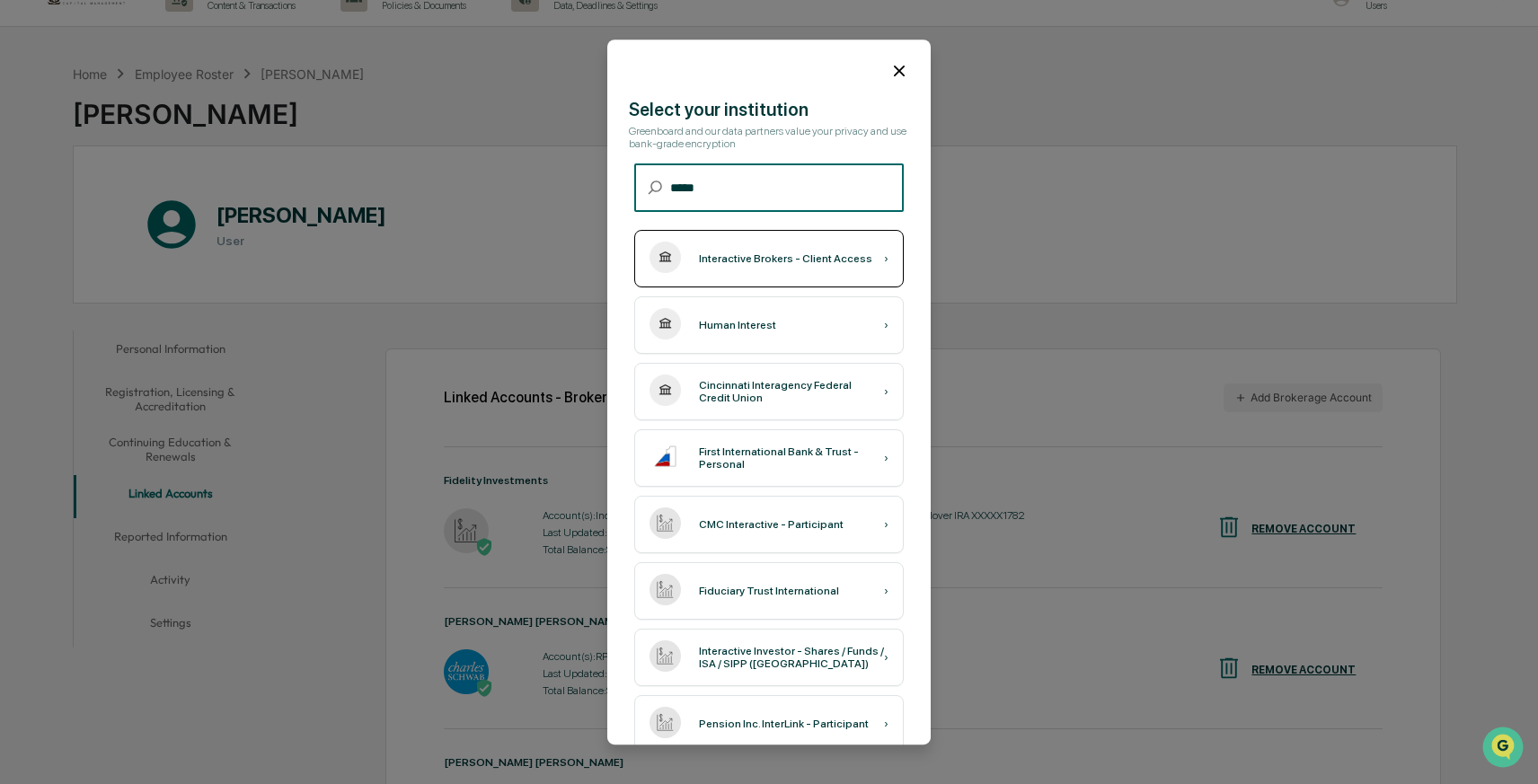
type input "*****"
click at [770, 257] on div "Interactive Brokers - Client Access" at bounding box center [786, 259] width 174 height 12
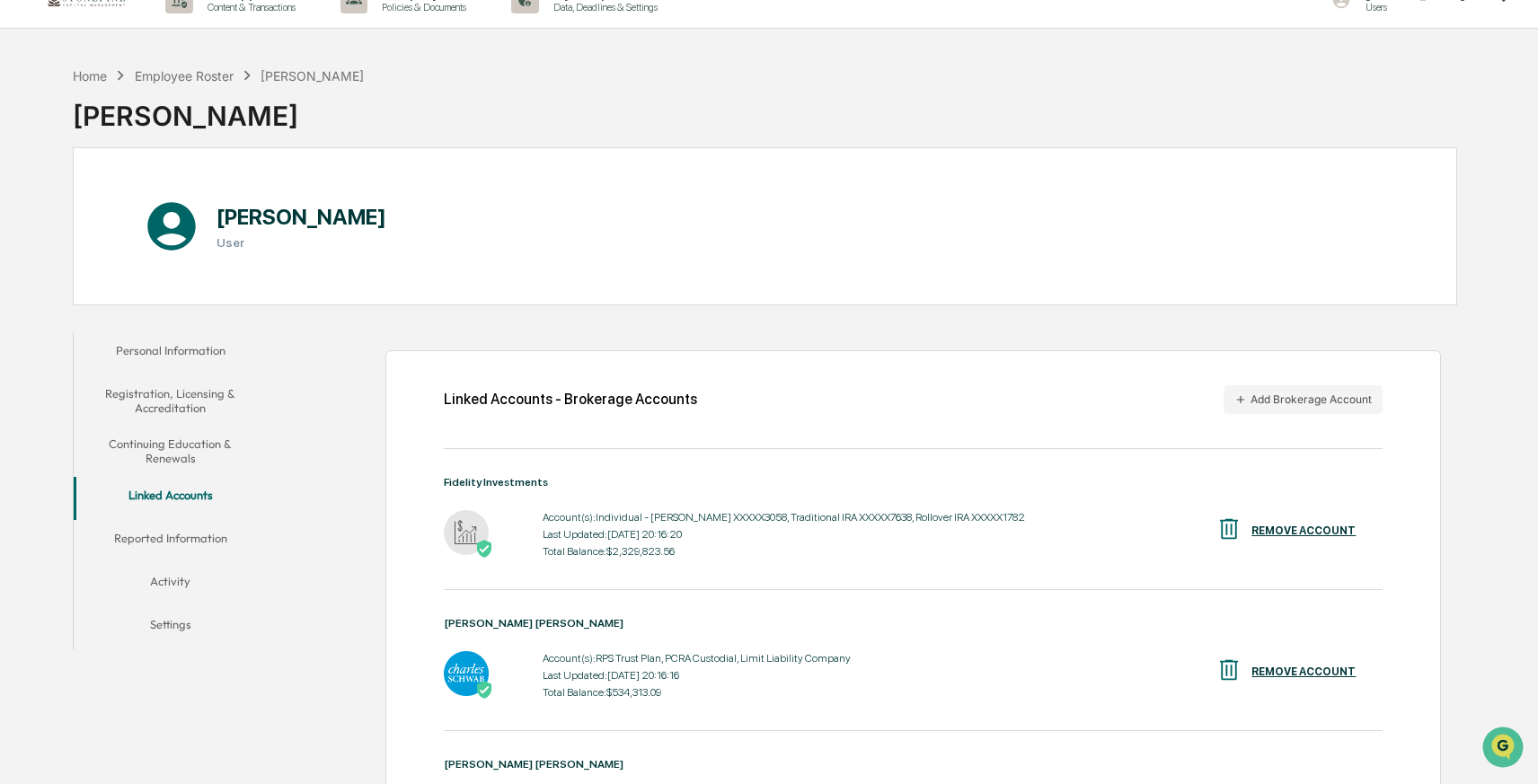
scroll to position [0, 0]
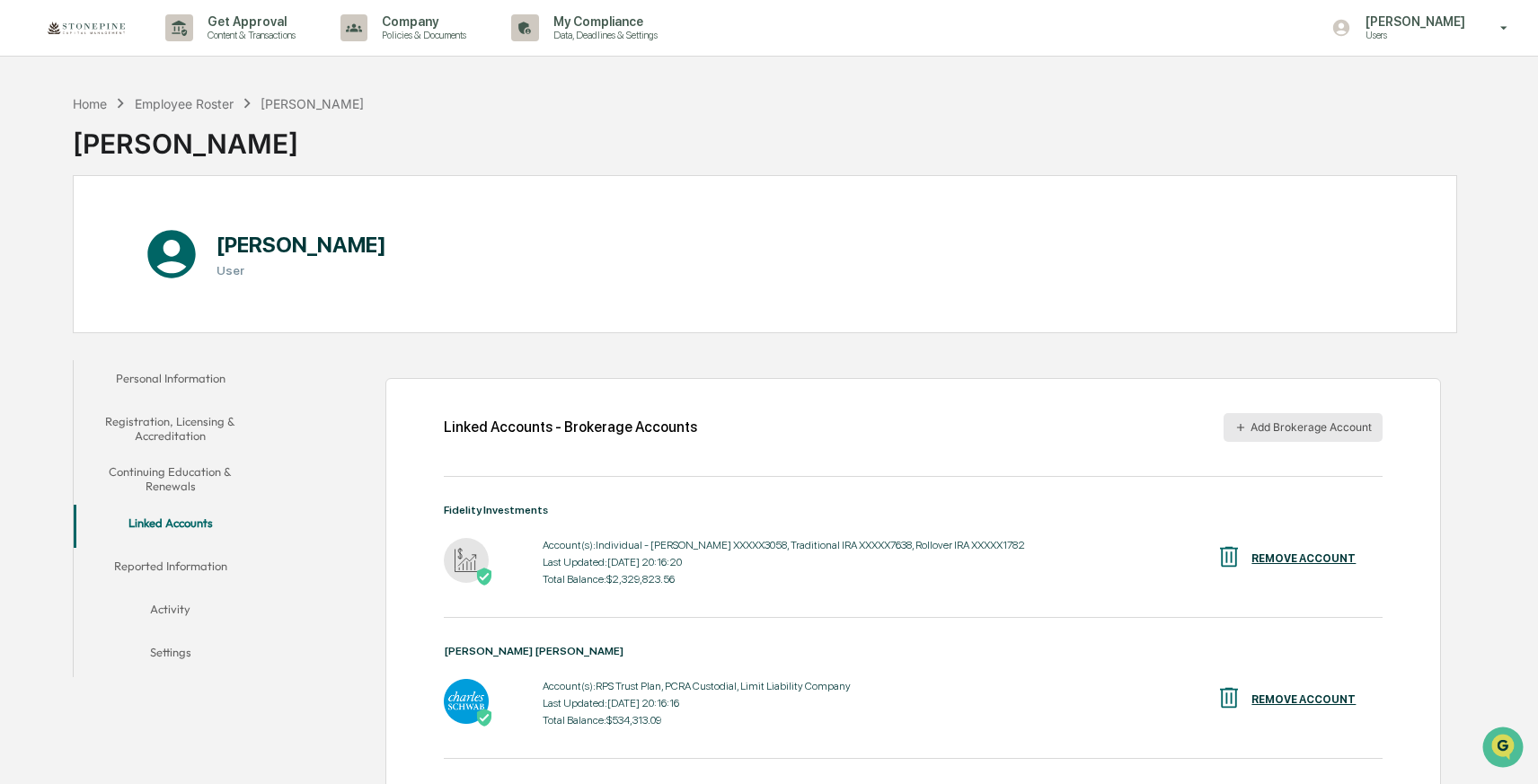
click at [1326, 429] on button "Add Brokerage Account" at bounding box center [1303, 427] width 159 height 28
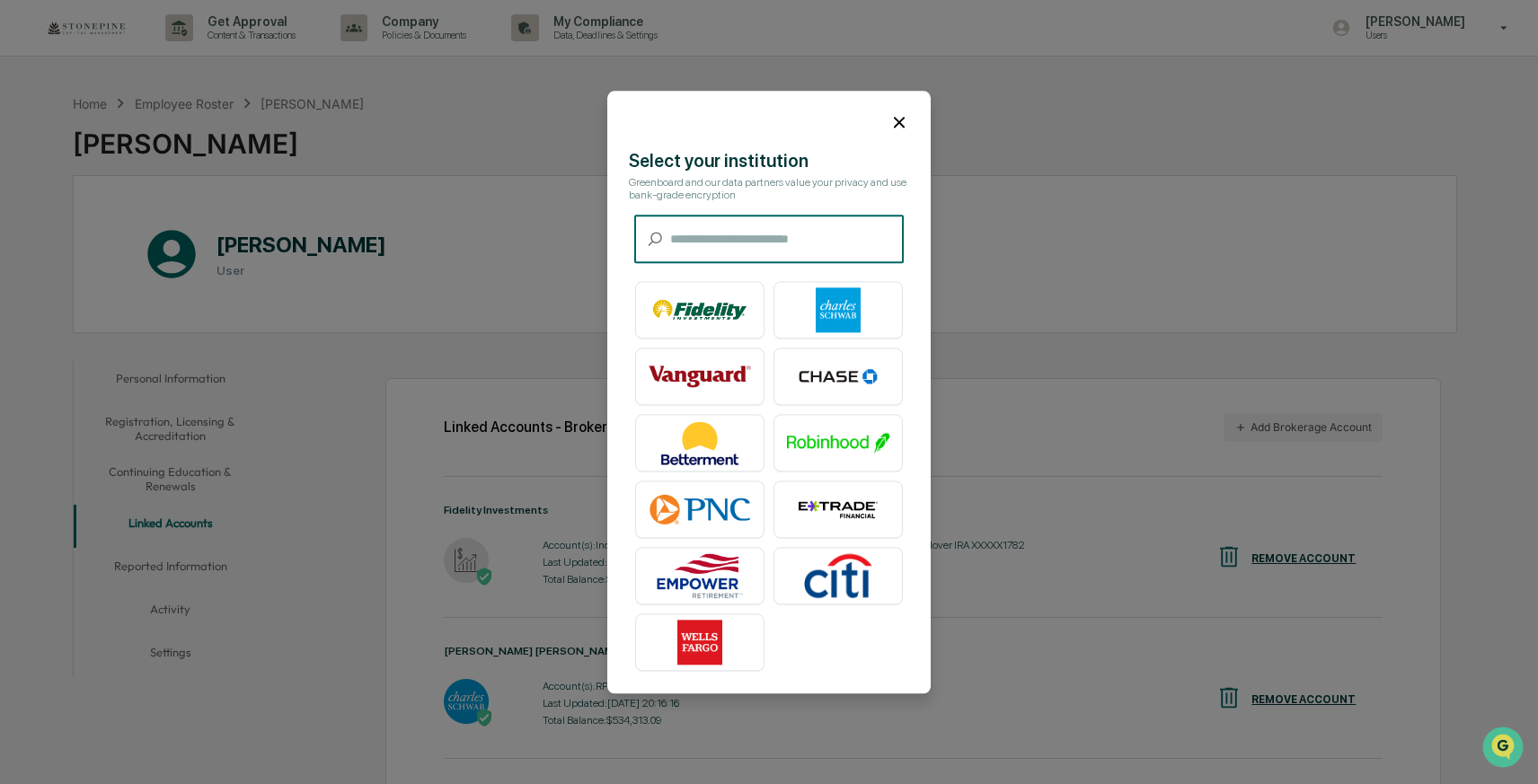
click at [767, 235] on input "text" at bounding box center [787, 240] width 234 height 47
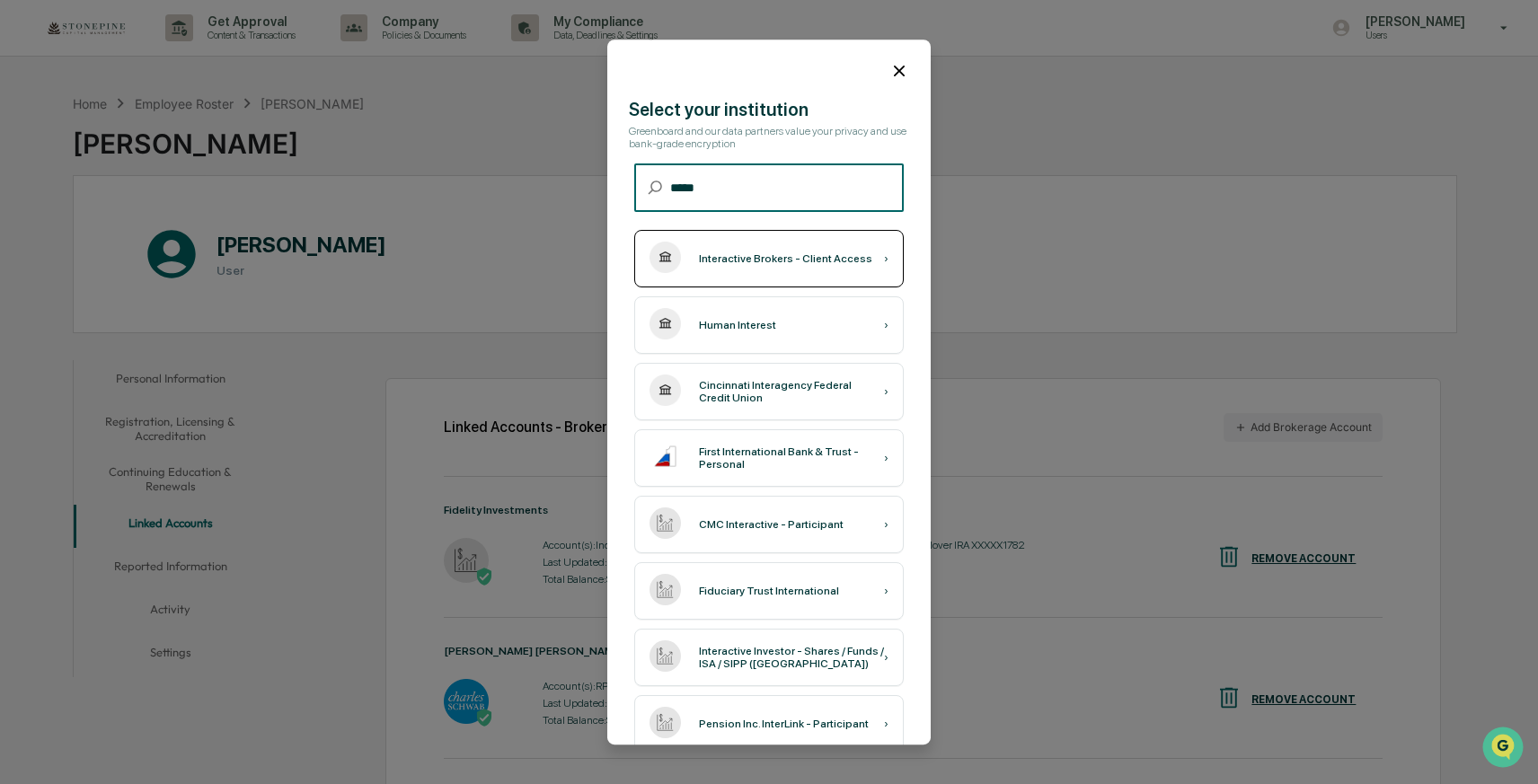
type input "*****"
click at [784, 258] on div "Interactive Brokers - Client Access" at bounding box center [786, 259] width 174 height 12
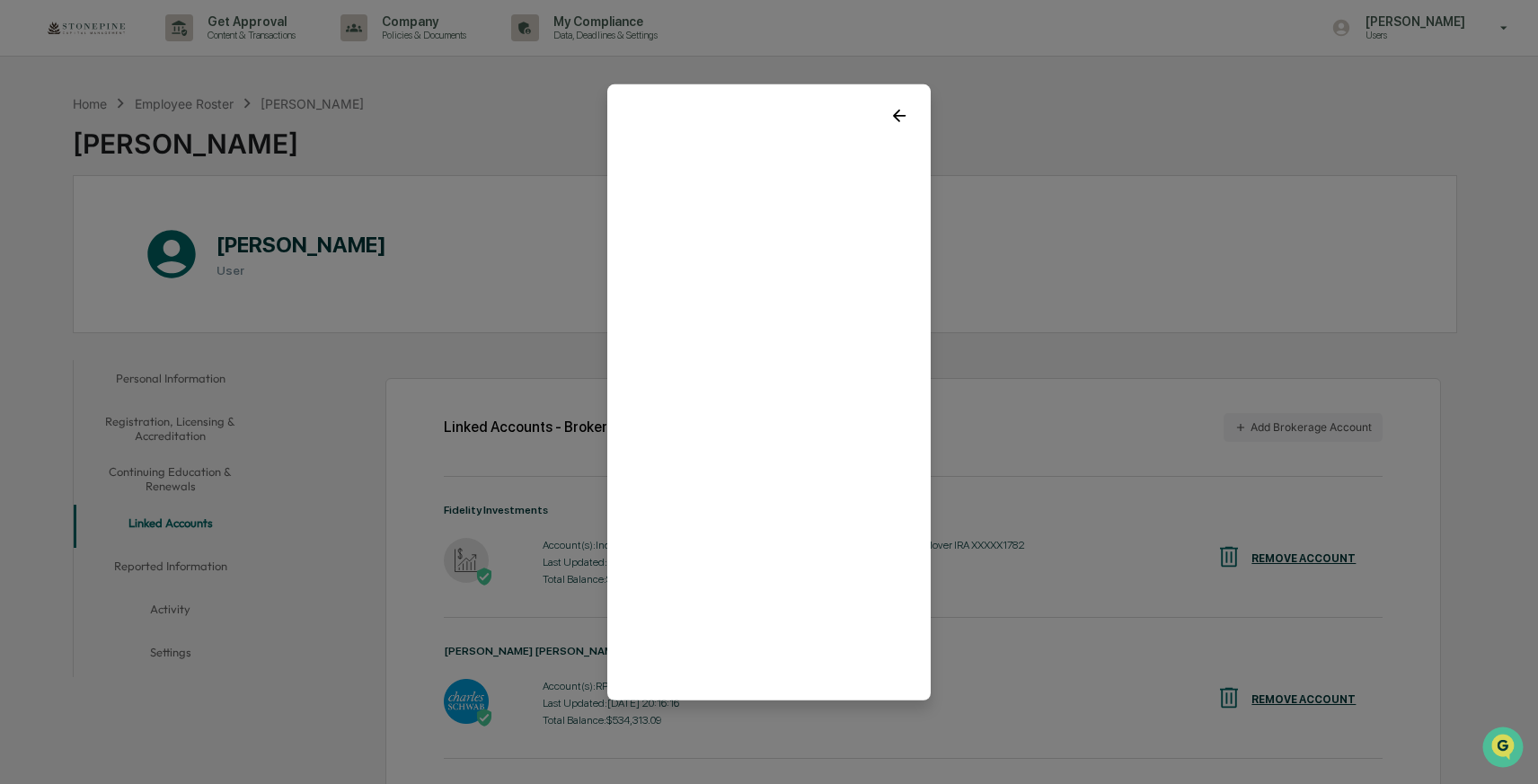
click at [896, 106] on icon at bounding box center [899, 114] width 20 height 20
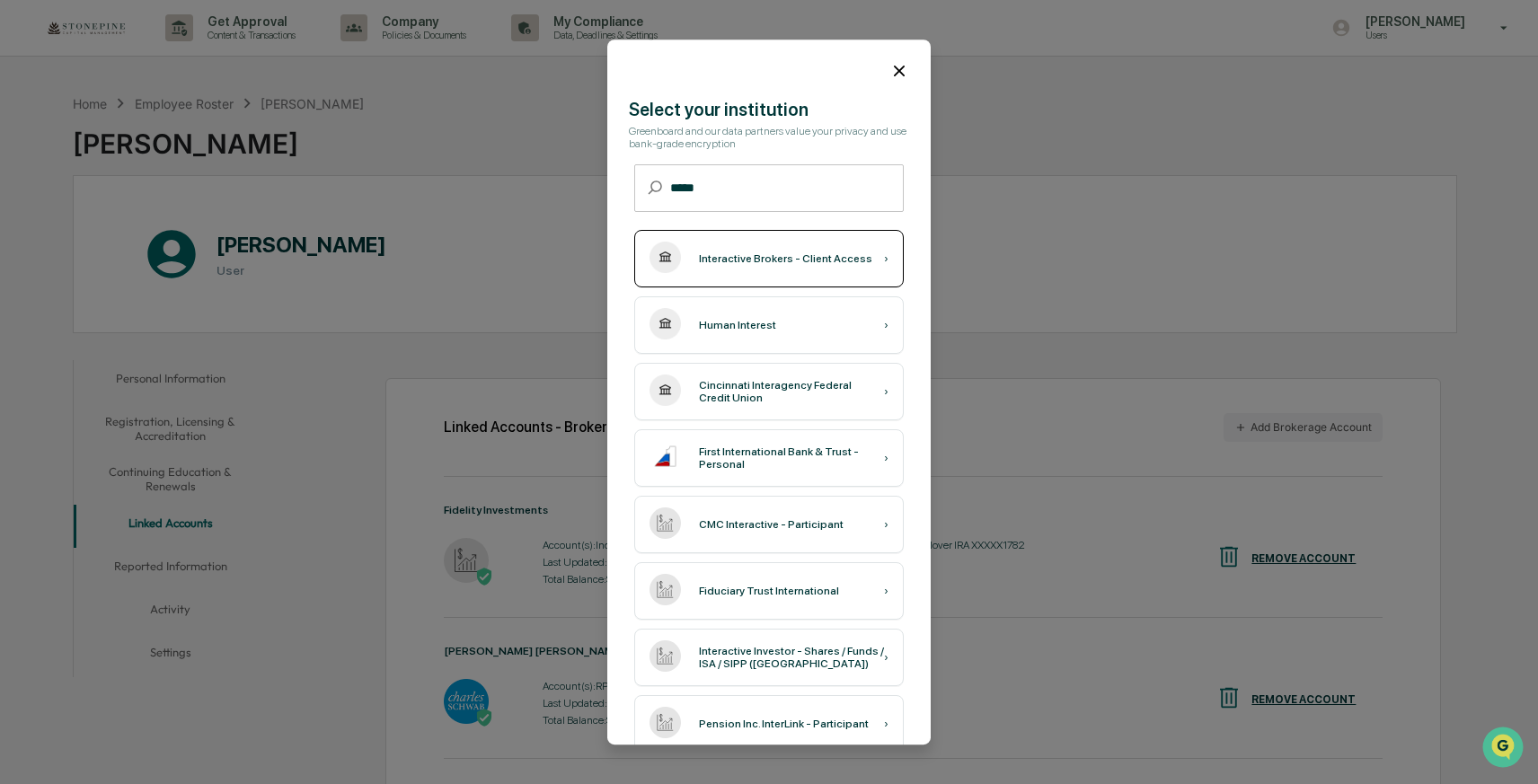
click at [850, 265] on div "Interactive Brokers - Client Access ›" at bounding box center [769, 259] width 270 height 58
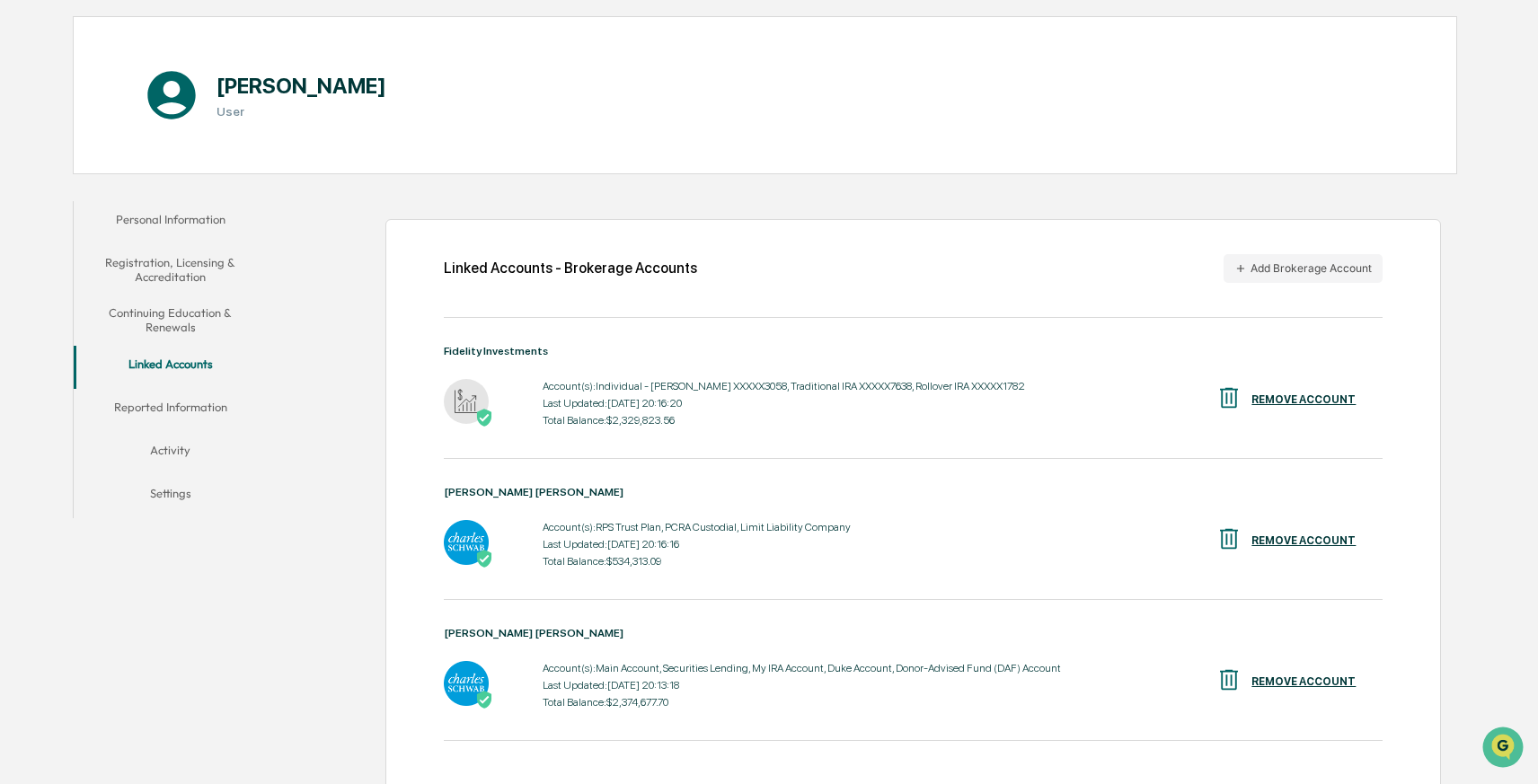
scroll to position [125, 0]
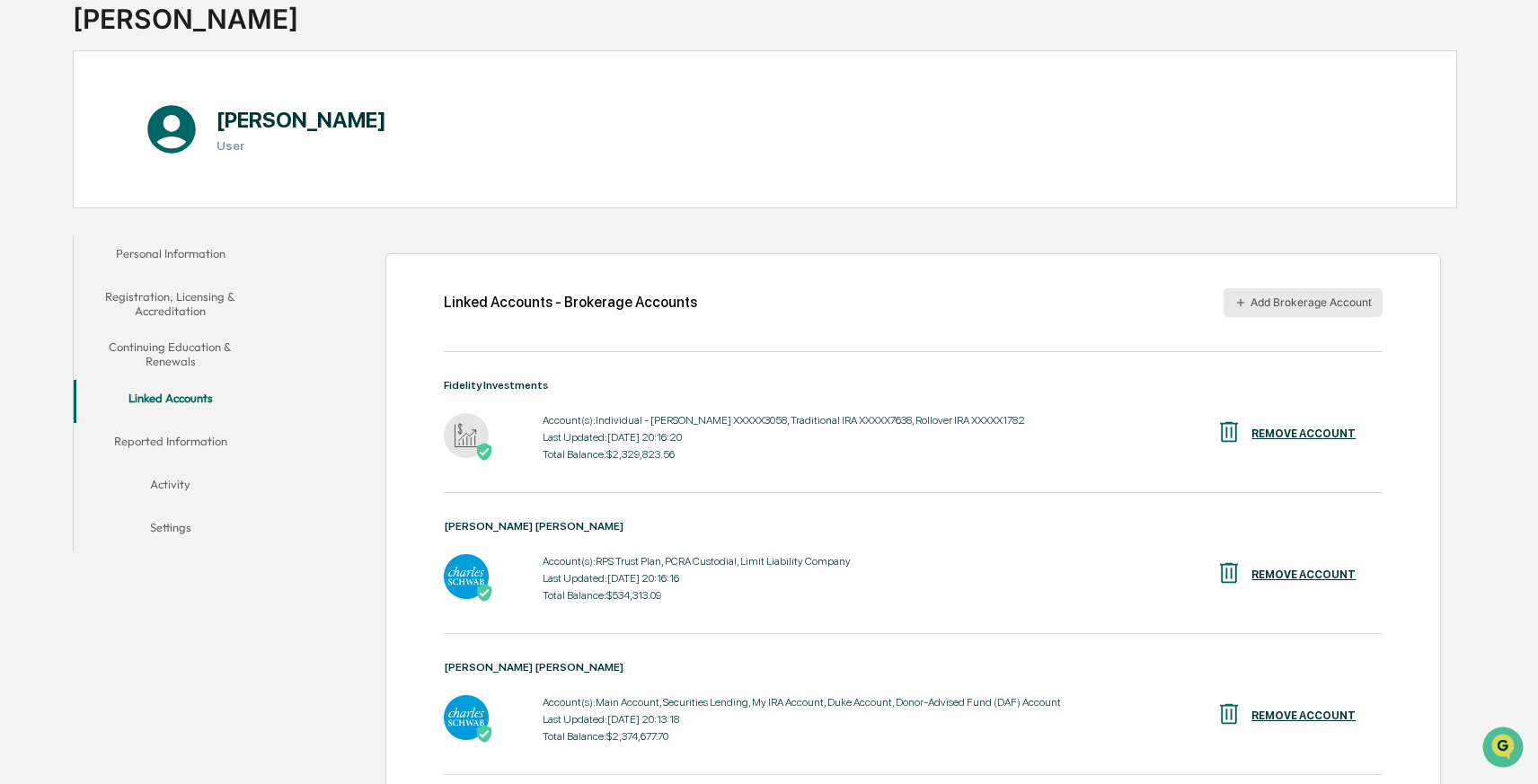
click at [1299, 309] on button "Add Brokerage Account" at bounding box center [1303, 303] width 159 height 28
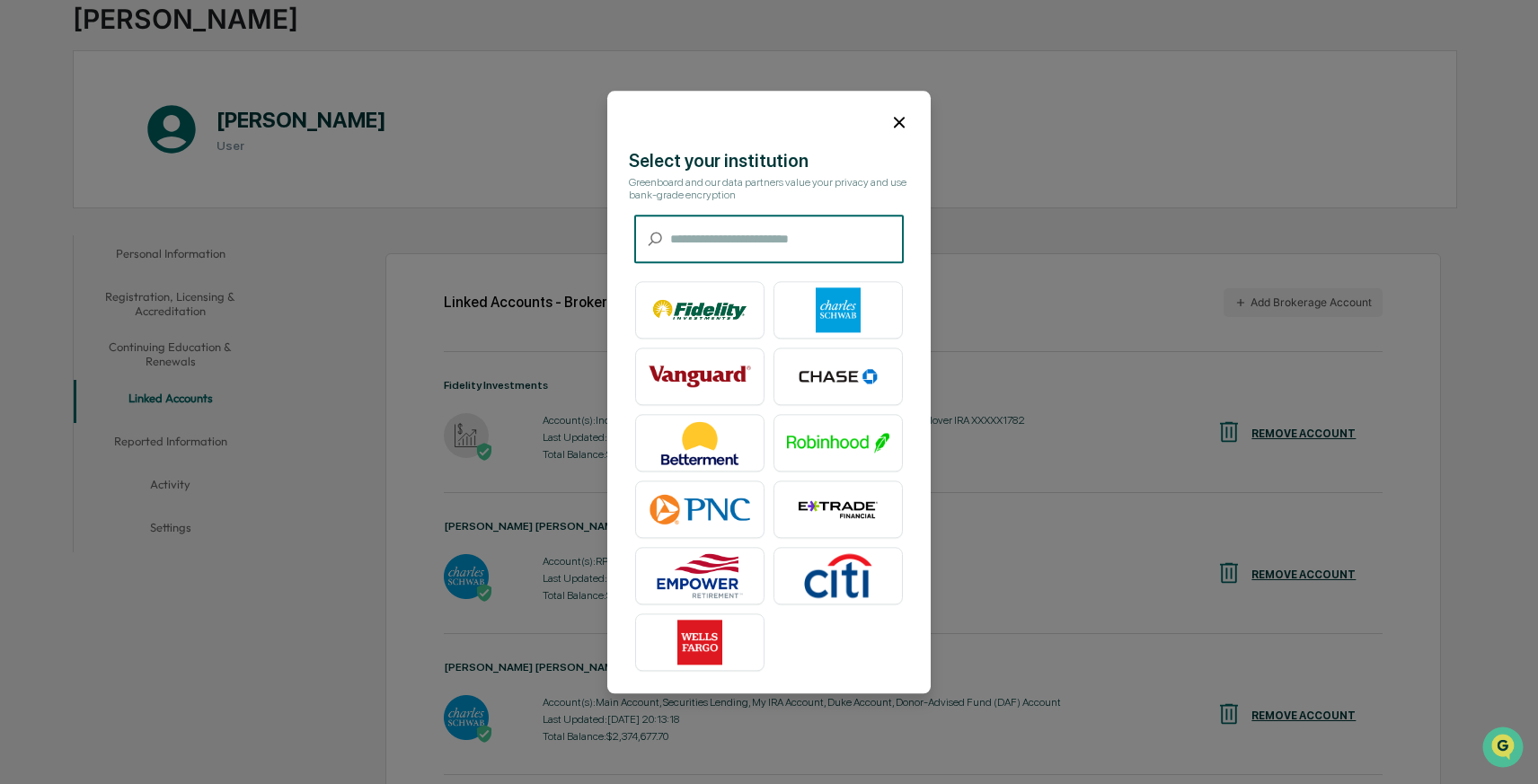
click at [806, 214] on div "Select your institution Greenboard and our data partners value your privacy and…" at bounding box center [769, 414] width 324 height 529
click at [804, 229] on input "text" at bounding box center [787, 240] width 234 height 47
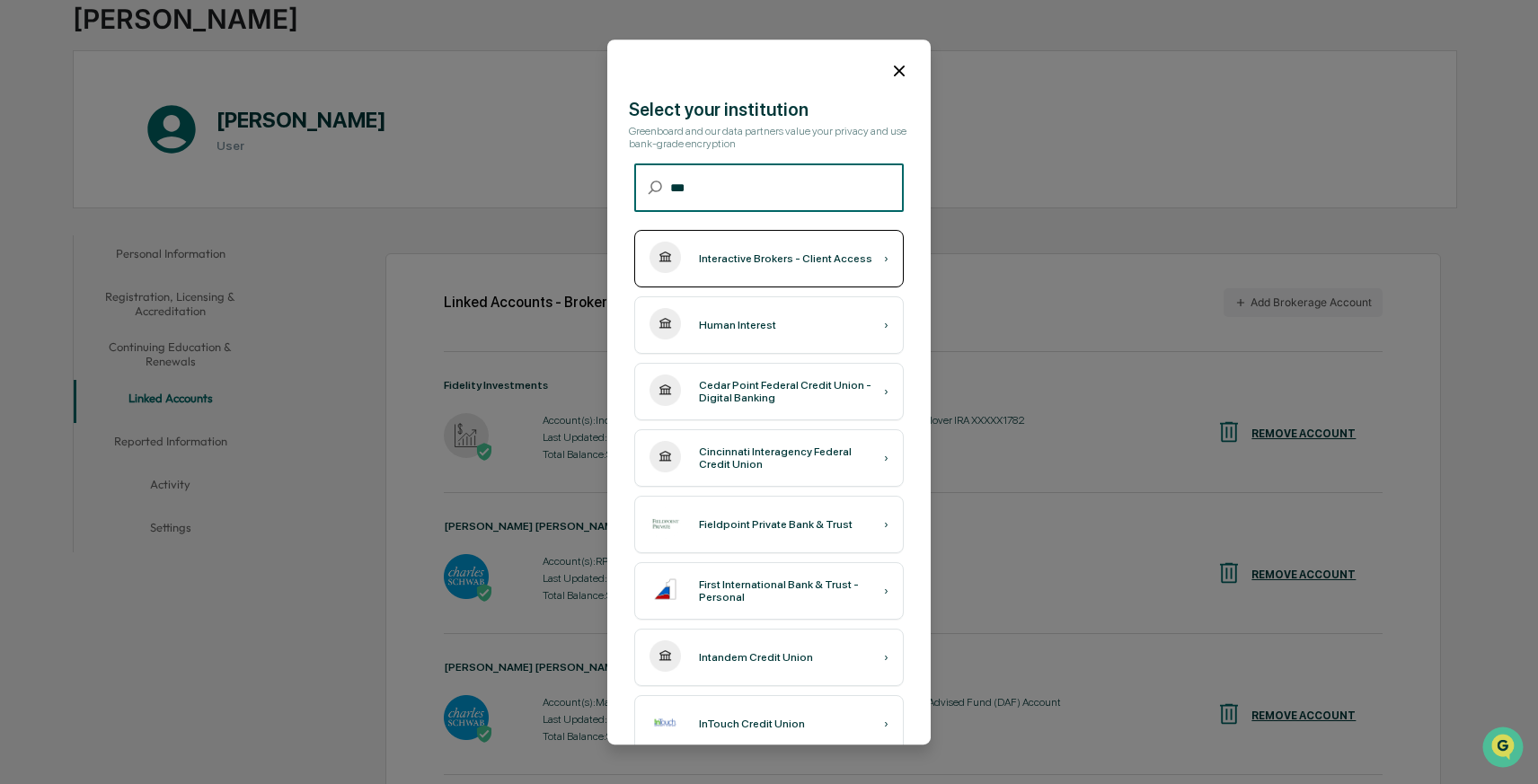
type input "***"
click at [836, 267] on div "Interactive Brokers - Client Access ›" at bounding box center [769, 259] width 270 height 58
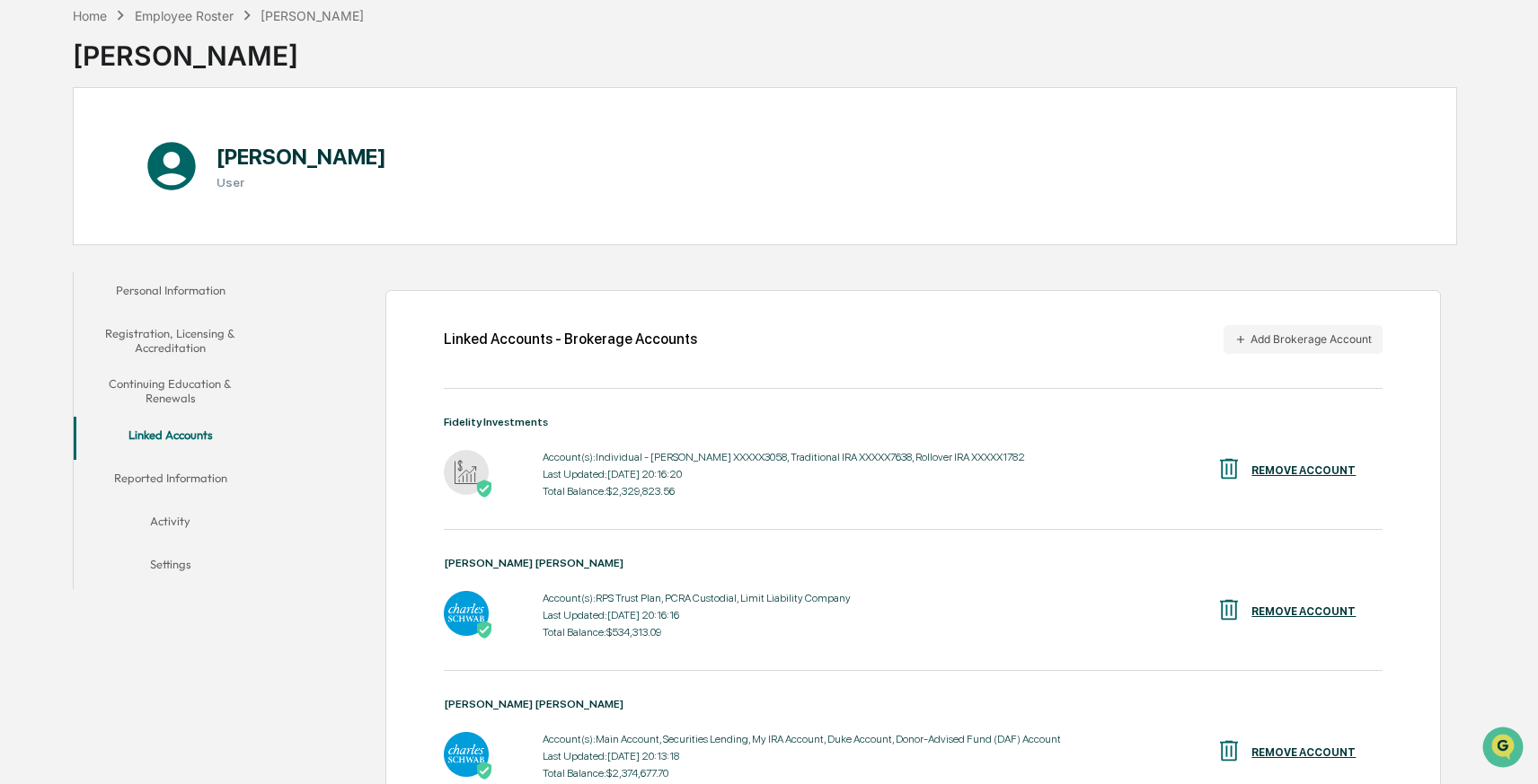
scroll to position [0, 0]
